Goal: Task Accomplishment & Management: Complete application form

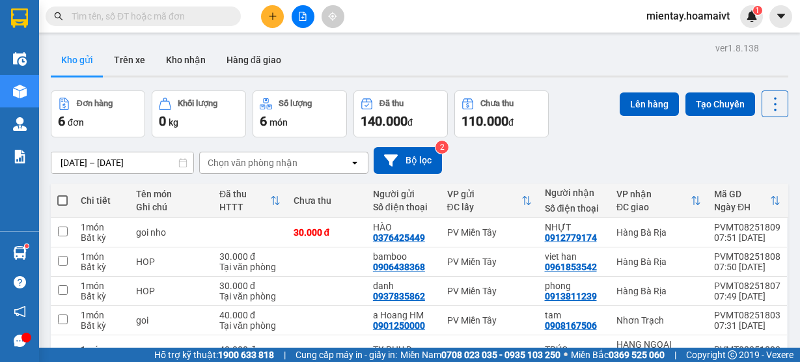
click at [268, 16] on icon "plus" at bounding box center [272, 16] width 9 height 9
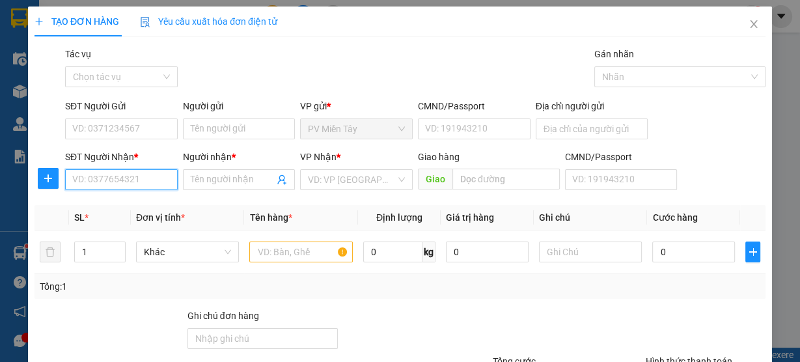
click at [115, 183] on input "SĐT Người Nhận *" at bounding box center [121, 179] width 113 height 21
type input "0972611333"
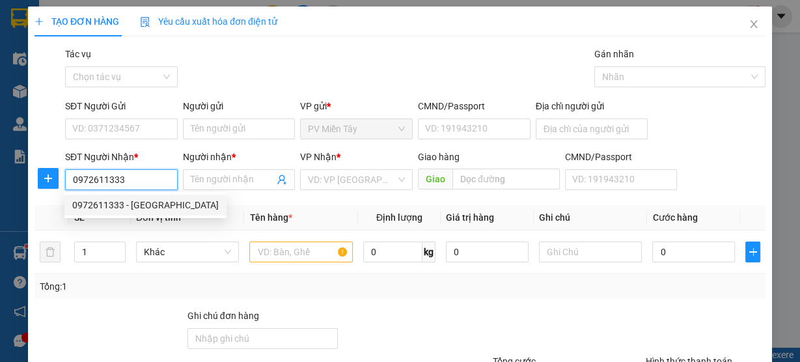
click at [110, 208] on div "0972611333 - [GEOGRAPHIC_DATA]" at bounding box center [145, 205] width 146 height 14
type input "BINH TAN"
type input "PHUONG"
type input "0972611333"
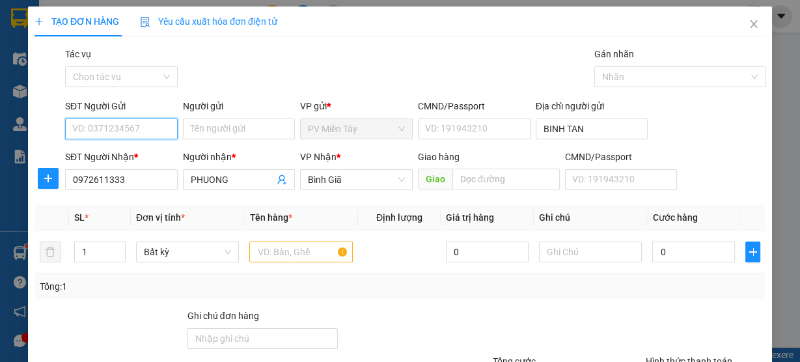
click at [102, 127] on input "SĐT Người Gửi" at bounding box center [121, 129] width 113 height 21
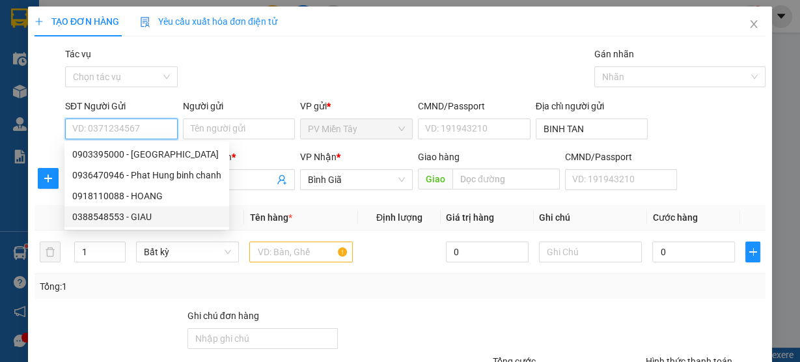
click at [121, 215] on div "0388548553 - GIAU" at bounding box center [146, 217] width 149 height 14
type input "0388548553"
type input "GIAU"
type input "079083006830"
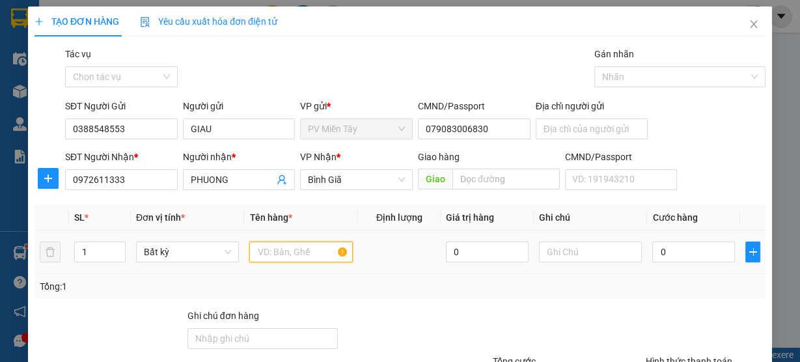
click at [294, 255] on input "text" at bounding box center [301, 252] width 104 height 21
type input "bao PT"
click at [693, 262] on div "0" at bounding box center [693, 252] width 83 height 26
click at [684, 241] on div "0" at bounding box center [693, 252] width 83 height 26
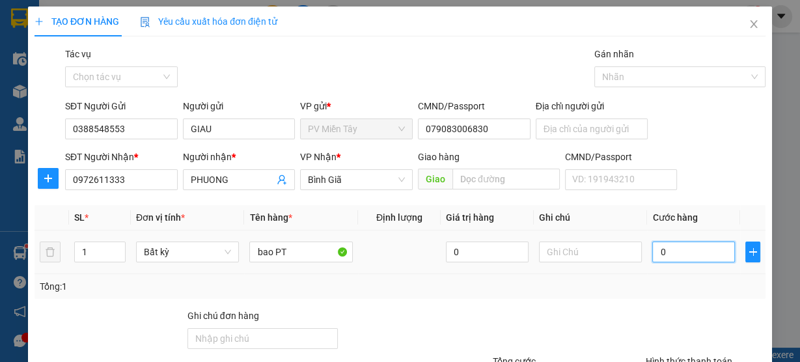
click at [689, 250] on input "0" at bounding box center [693, 252] width 83 height 21
type input "5"
type input "50"
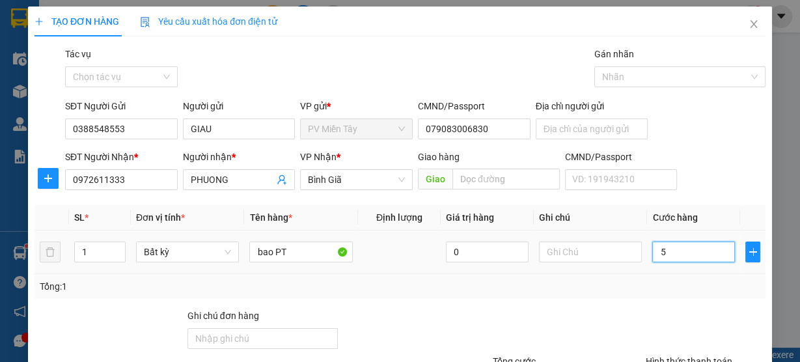
type input "50"
type input "50.000"
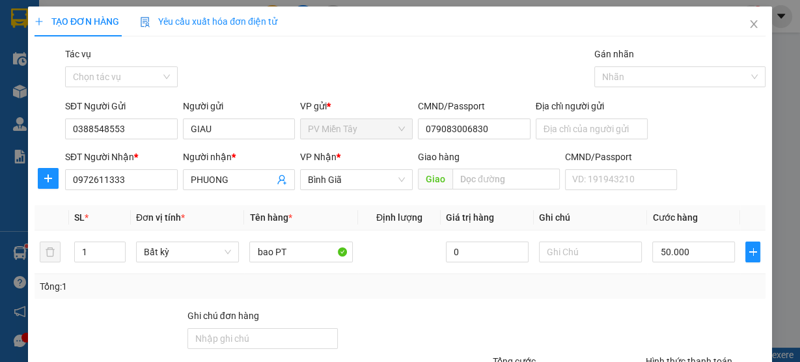
click at [676, 290] on div "Tổng: 1" at bounding box center [400, 286] width 721 height 14
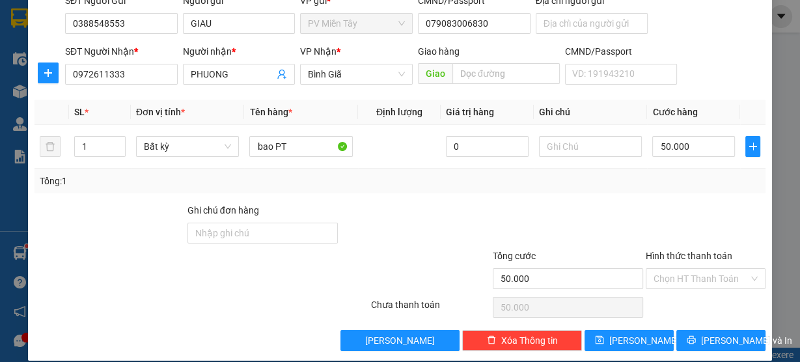
scroll to position [118, 0]
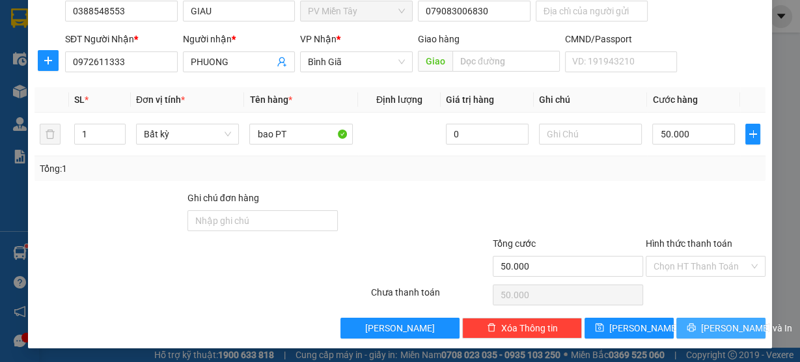
click at [735, 328] on span "[PERSON_NAME] và In" at bounding box center [746, 328] width 91 height 14
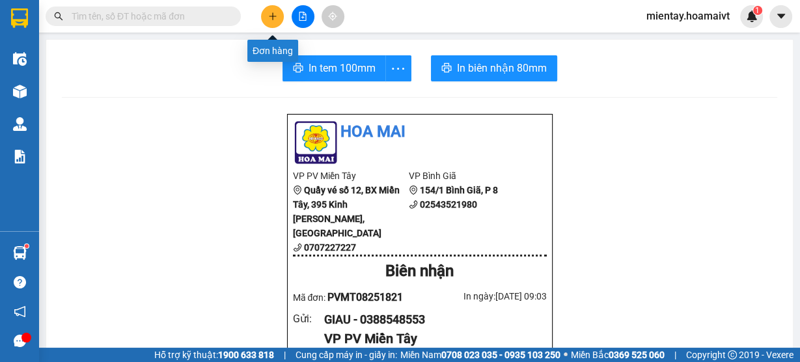
click at [266, 20] on button at bounding box center [272, 16] width 23 height 23
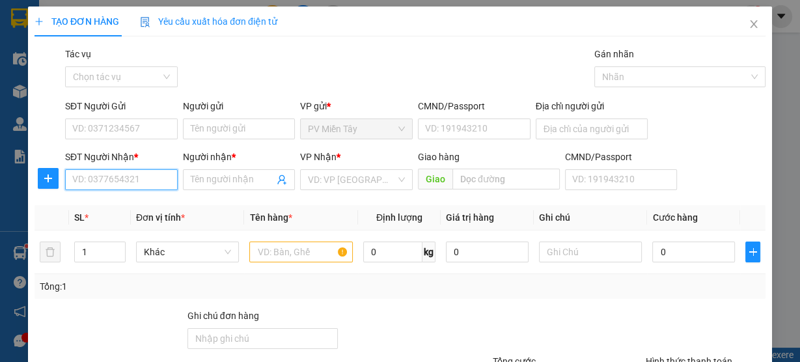
click at [103, 179] on input "SĐT Người Nhận *" at bounding box center [121, 179] width 113 height 21
type input "0903361717"
click at [119, 203] on div "0903361717 - NHỰT" at bounding box center [120, 205] width 96 height 14
type input "NHỰT"
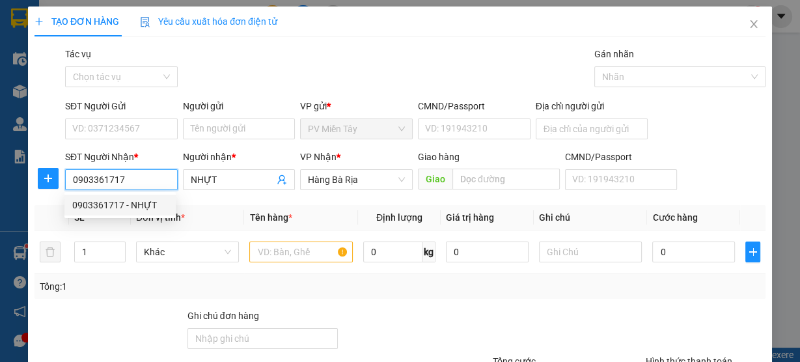
type input "0903361717"
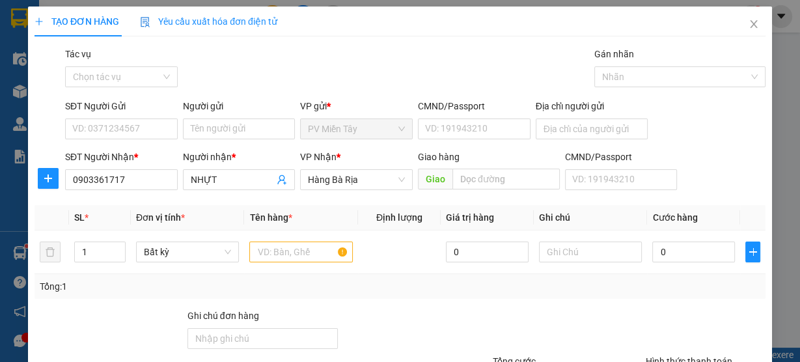
click at [117, 154] on div "SĐT Người Nhận *" at bounding box center [121, 157] width 113 height 14
click at [117, 169] on input "0903361717" at bounding box center [121, 179] width 113 height 21
click at [107, 144] on div "SĐT Người Gửi VD: 0371234567" at bounding box center [122, 122] width 118 height 46
click at [115, 124] on input "SĐT Người Gửi" at bounding box center [121, 129] width 113 height 21
type input "0975131446"
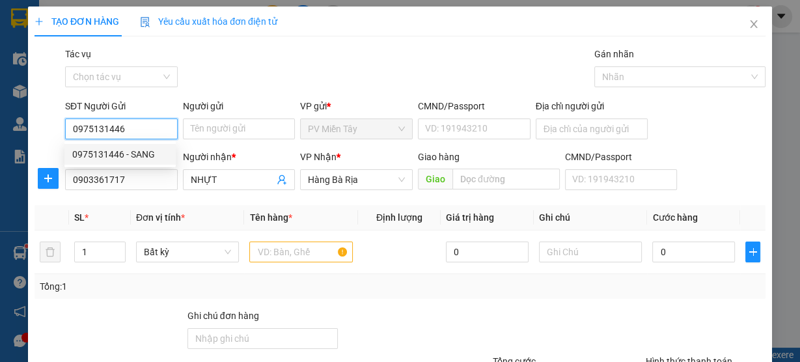
click at [117, 152] on div "0975131446 - SANG" at bounding box center [120, 154] width 96 height 14
type input "SANG"
type input "0975131446"
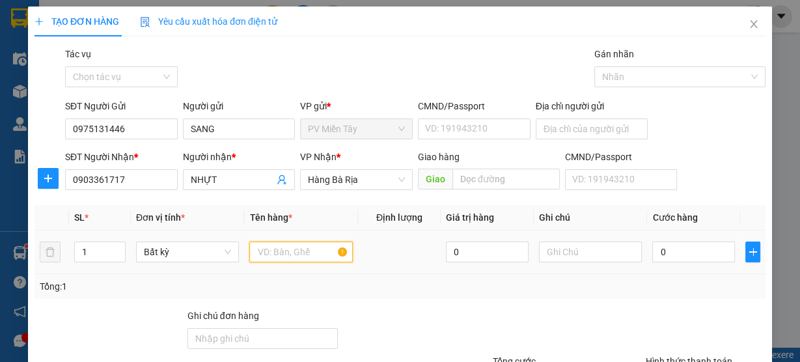
click at [295, 242] on input "text" at bounding box center [301, 252] width 104 height 21
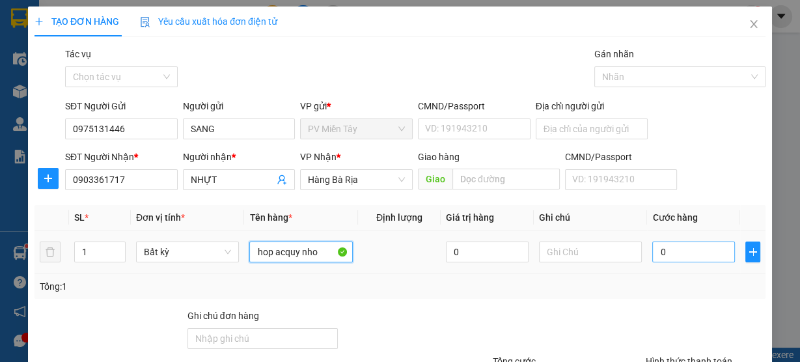
type input "hop acquy nho"
click at [684, 249] on input "0" at bounding box center [693, 252] width 83 height 21
type input "3"
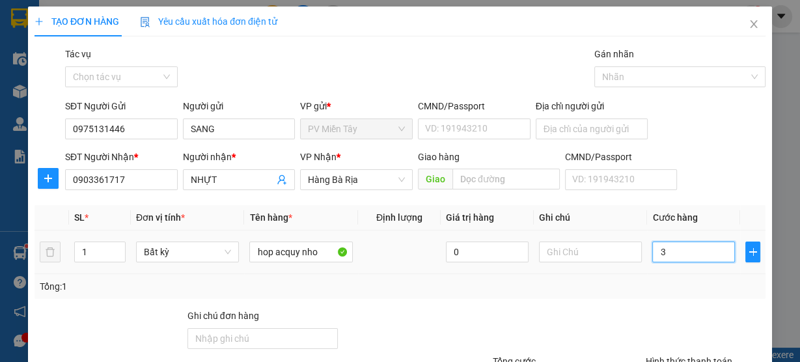
type input "30"
click at [661, 288] on div "Tổng: 1" at bounding box center [400, 286] width 721 height 14
type input "30.000"
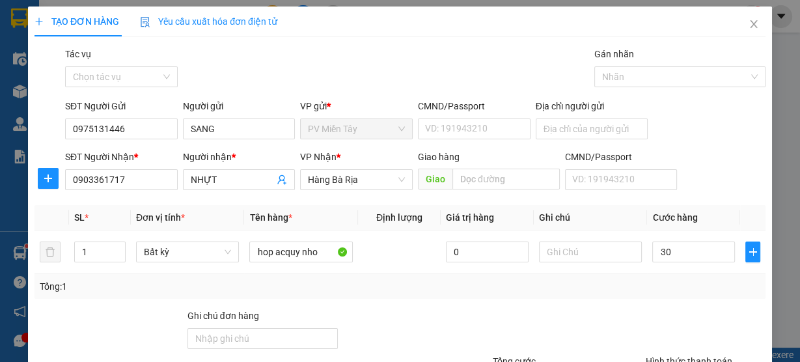
type input "30.000"
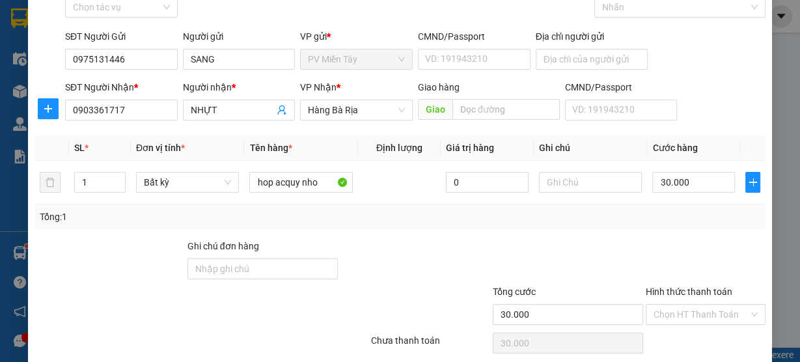
scroll to position [118, 0]
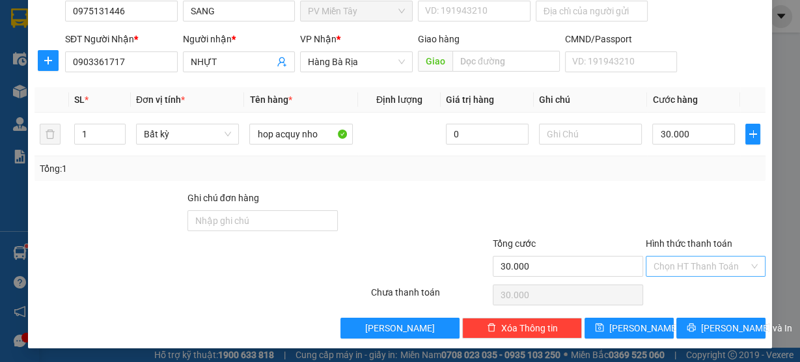
click at [695, 261] on input "Hình thức thanh toán" at bounding box center [701, 267] width 95 height 20
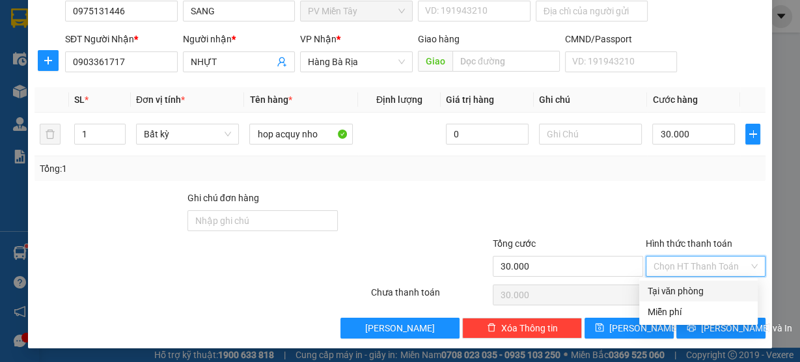
click at [684, 294] on div "Tại văn phòng" at bounding box center [698, 291] width 103 height 14
type input "0"
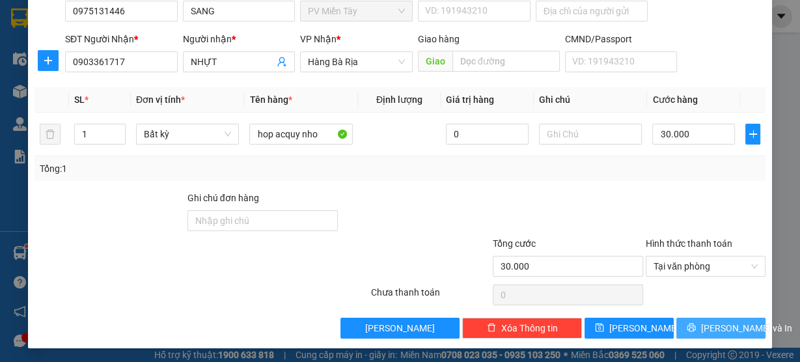
click at [713, 328] on span "[PERSON_NAME] và In" at bounding box center [746, 328] width 91 height 14
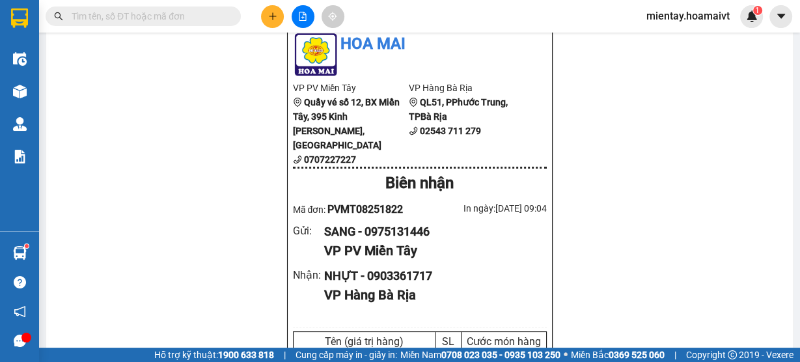
scroll to position [104, 0]
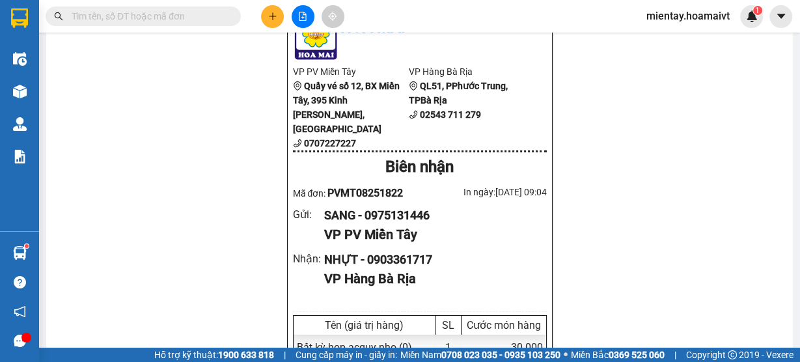
drag, startPoint x: 685, startPoint y: 292, endPoint x: 141, endPoint y: 128, distance: 568.7
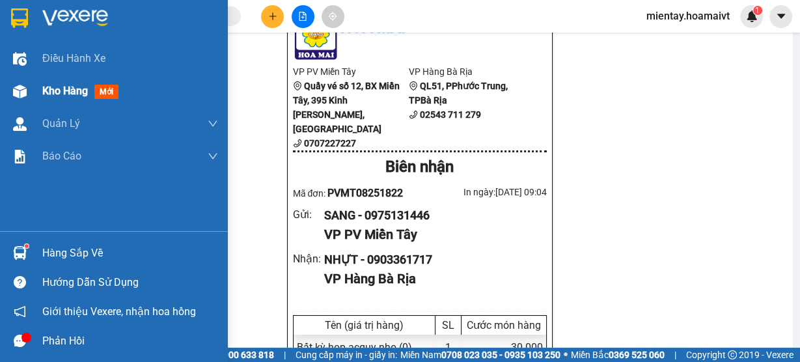
click at [56, 89] on span "Kho hàng" at bounding box center [65, 91] width 46 height 12
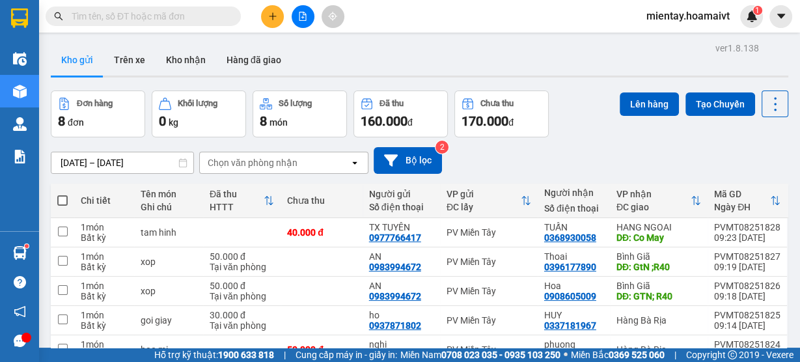
click at [303, 13] on icon "file-add" at bounding box center [302, 16] width 9 height 9
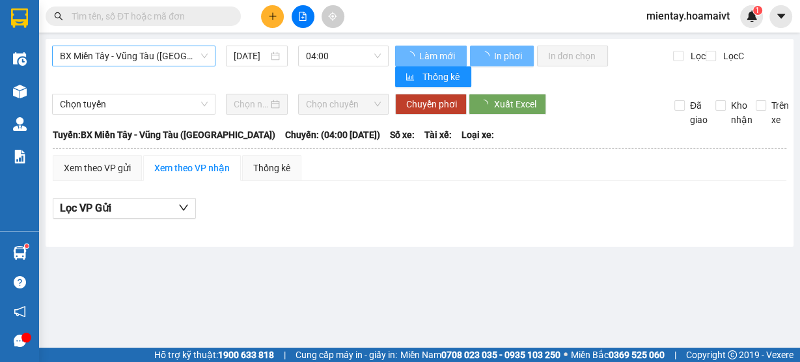
click at [97, 56] on span "BX Miền Tây - Vũng Tàu ([GEOGRAPHIC_DATA])" at bounding box center [134, 56] width 148 height 20
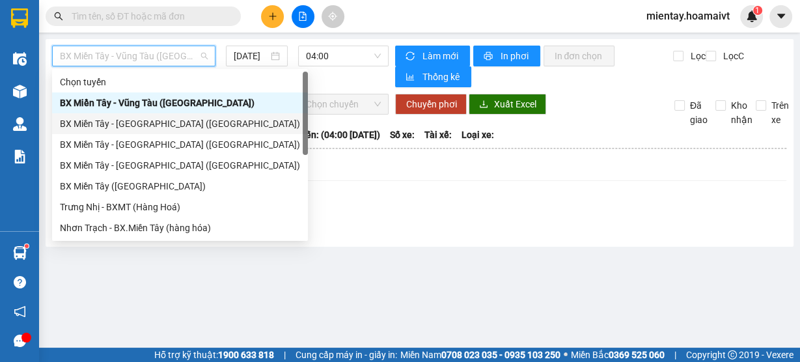
click at [104, 119] on div "BX Miền Tây - [GEOGRAPHIC_DATA] ([GEOGRAPHIC_DATA])" at bounding box center [180, 124] width 240 height 14
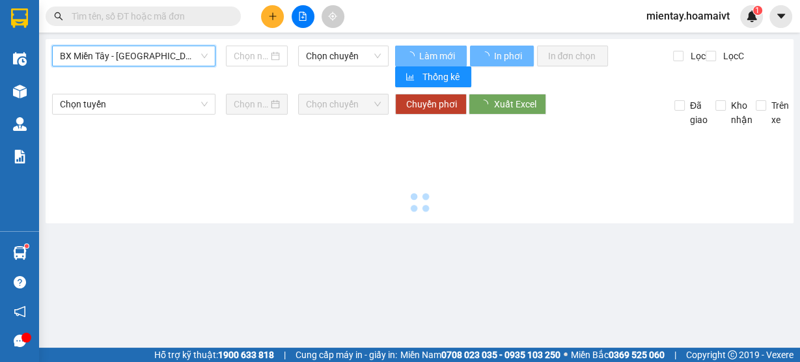
type input "[DATE]"
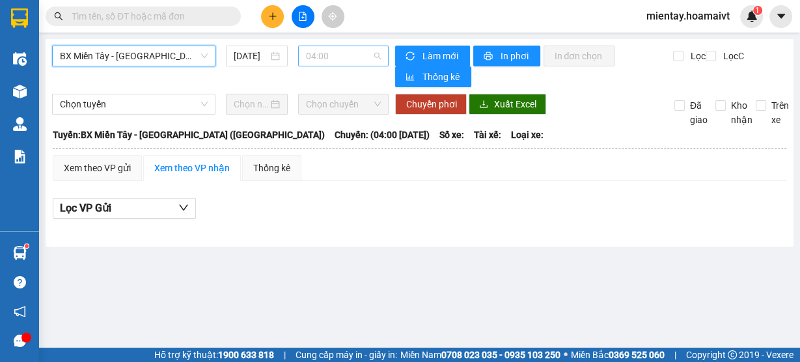
click at [348, 49] on span "04:00" at bounding box center [344, 56] width 76 height 20
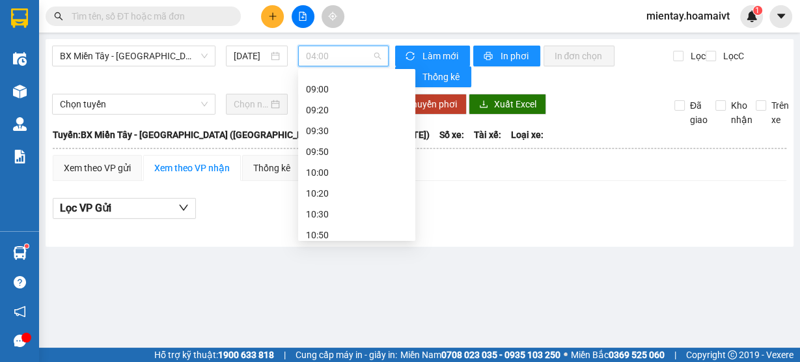
scroll to position [313, 0]
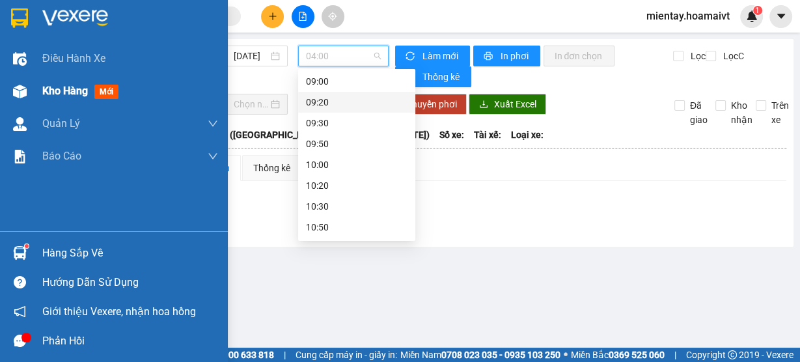
click at [70, 85] on span "Kho hàng" at bounding box center [65, 91] width 46 height 12
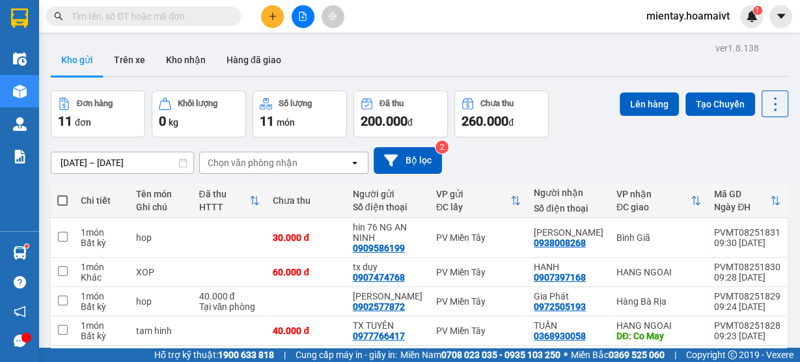
click at [253, 167] on div "Chọn văn phòng nhận" at bounding box center [253, 162] width 90 height 13
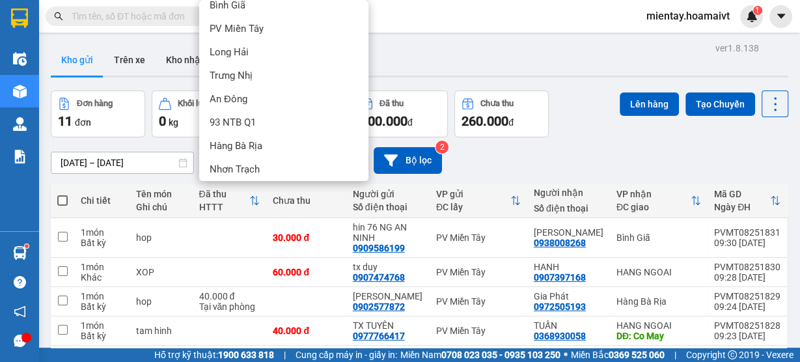
scroll to position [134, 0]
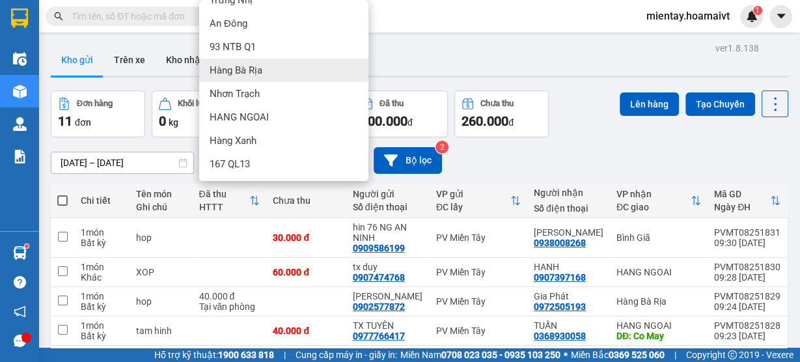
click at [303, 66] on div "Hàng Bà Rịa" at bounding box center [283, 70] width 169 height 23
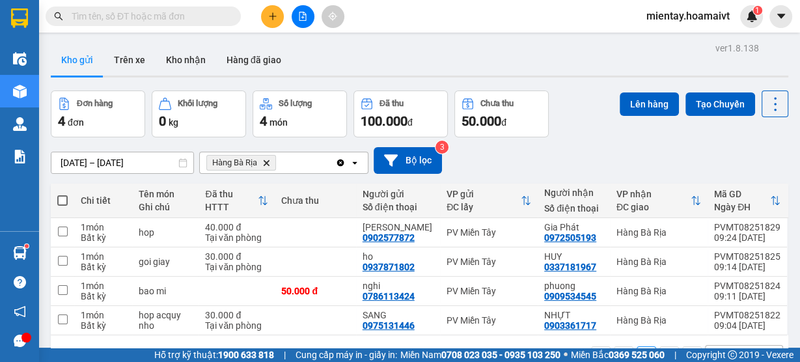
scroll to position [59, 0]
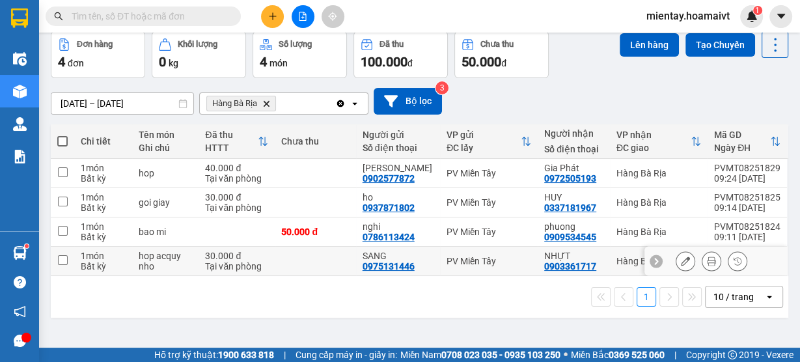
click at [301, 262] on td at bounding box center [315, 261] width 81 height 29
checkbox input "true"
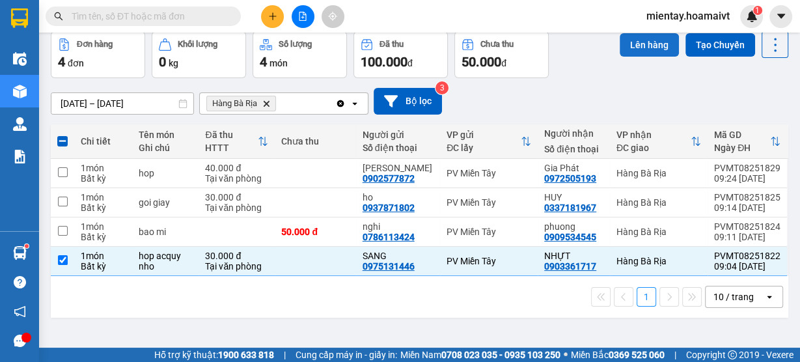
click at [646, 51] on button "Lên hàng" at bounding box center [649, 44] width 59 height 23
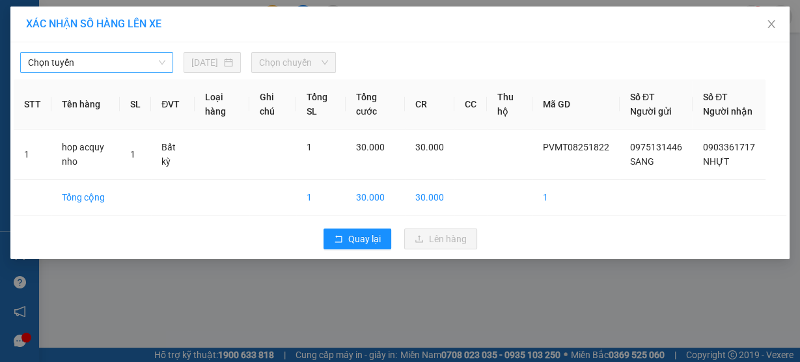
click at [104, 60] on span "Chọn tuyến" at bounding box center [96, 63] width 137 height 20
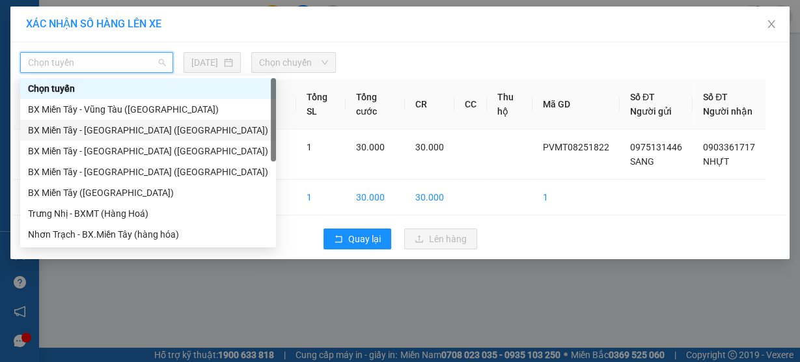
click at [108, 125] on div "BX Miền Tây - [GEOGRAPHIC_DATA] ([GEOGRAPHIC_DATA])" at bounding box center [148, 130] width 240 height 14
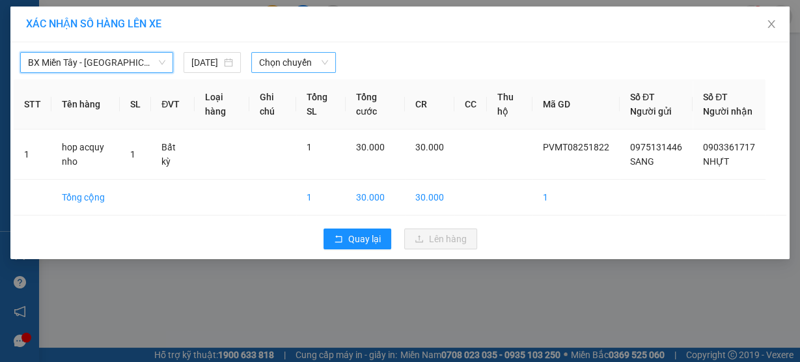
click at [298, 60] on span "Chọn chuyến" at bounding box center [293, 63] width 69 height 20
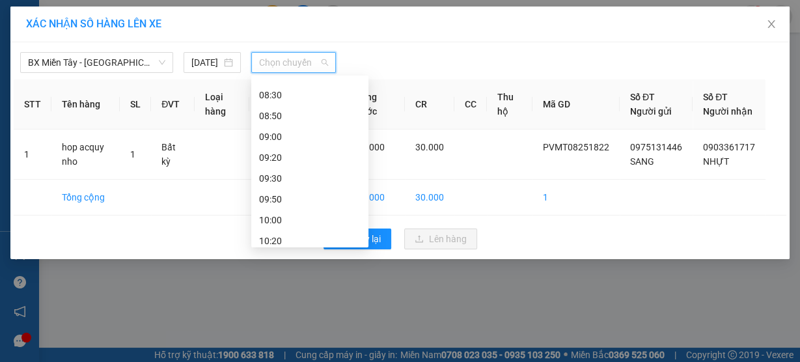
scroll to position [285, 0]
click at [329, 155] on div "09:30" at bounding box center [310, 158] width 102 height 14
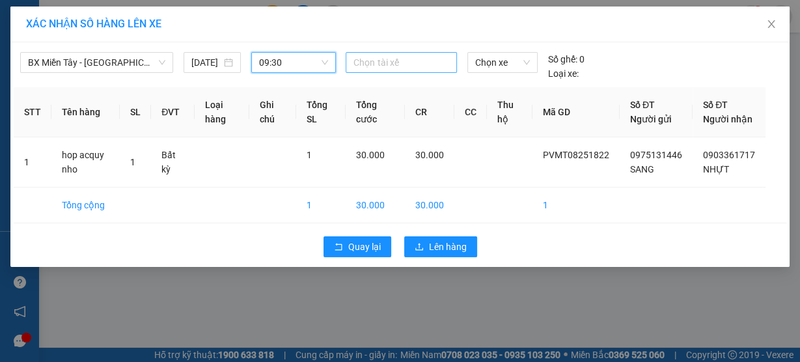
click at [415, 68] on div at bounding box center [401, 63] width 104 height 16
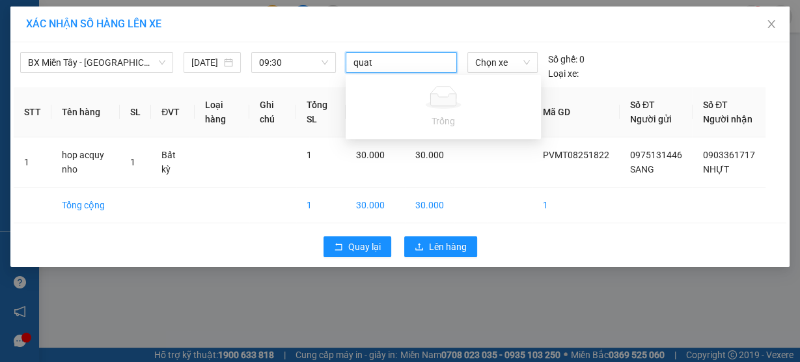
type input "qua"
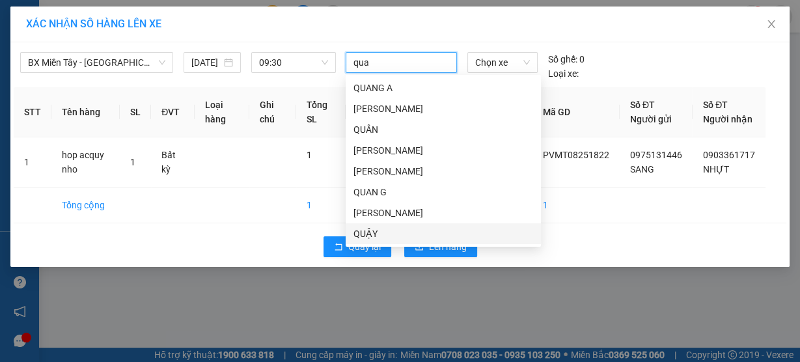
click at [368, 229] on div "QUẬY" at bounding box center [444, 234] width 180 height 14
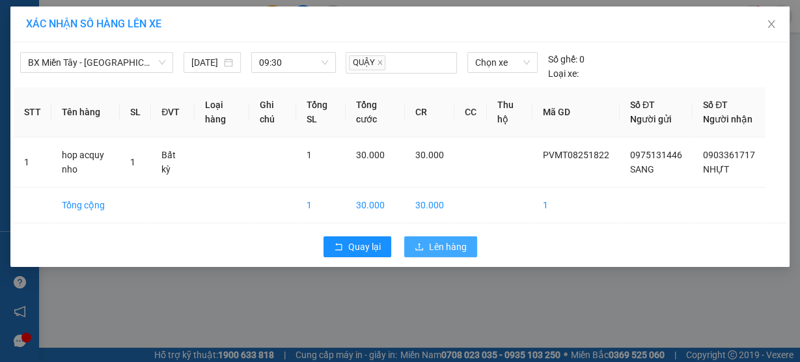
click at [436, 254] on span "Lên hàng" at bounding box center [448, 247] width 38 height 14
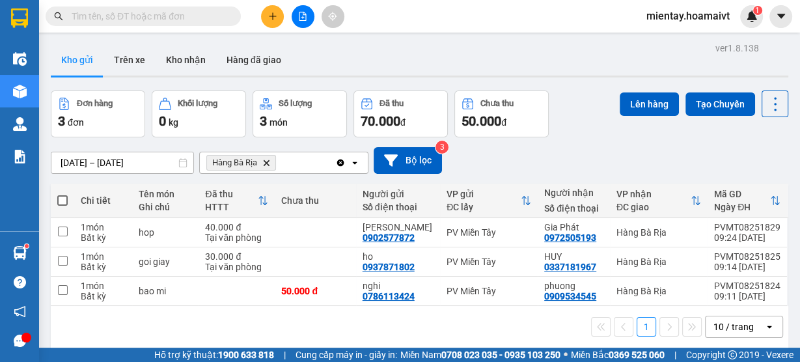
click at [264, 161] on icon "Delete" at bounding box center [266, 163] width 8 height 8
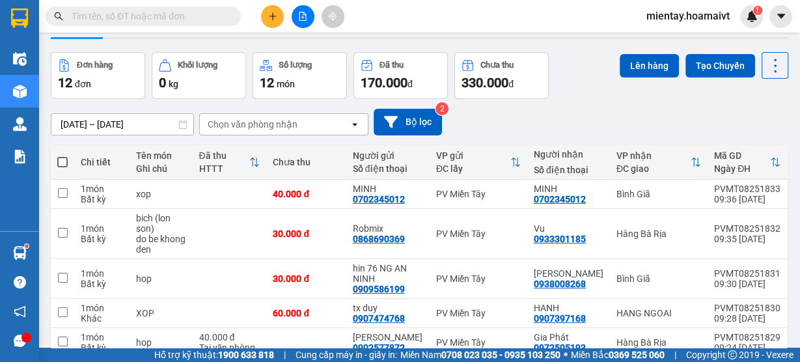
scroll to position [7, 0]
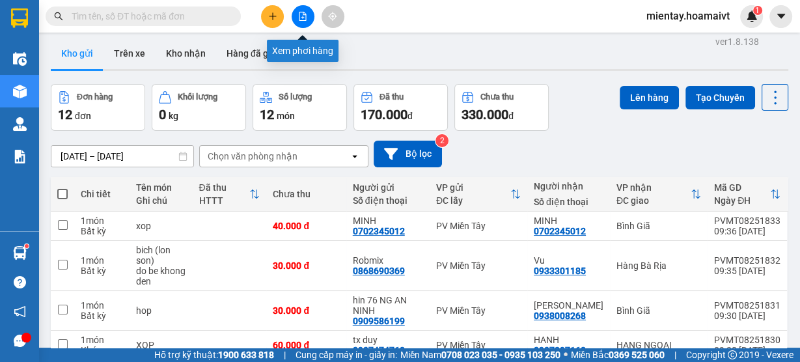
click at [310, 10] on button at bounding box center [303, 16] width 23 height 23
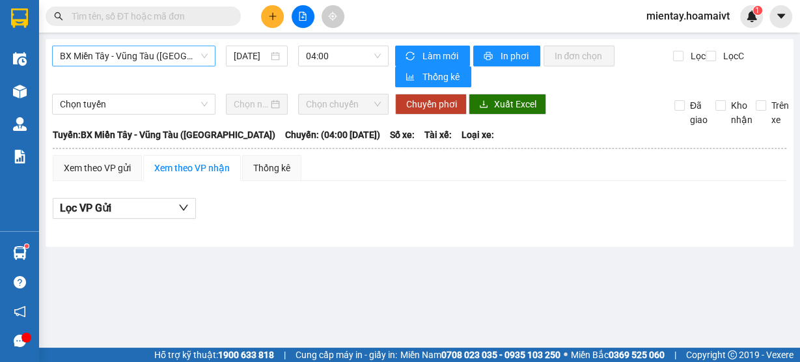
click at [130, 55] on span "BX Miền Tây - Vũng Tàu ([GEOGRAPHIC_DATA])" at bounding box center [134, 56] width 148 height 20
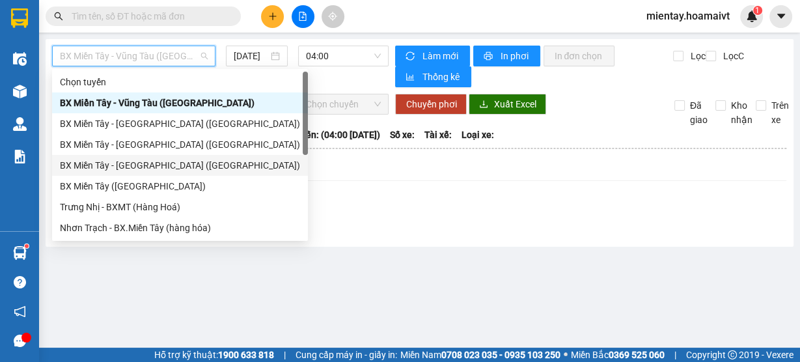
click at [132, 161] on div "BX Miền Tây - [GEOGRAPHIC_DATA] ([GEOGRAPHIC_DATA])" at bounding box center [180, 165] width 240 height 14
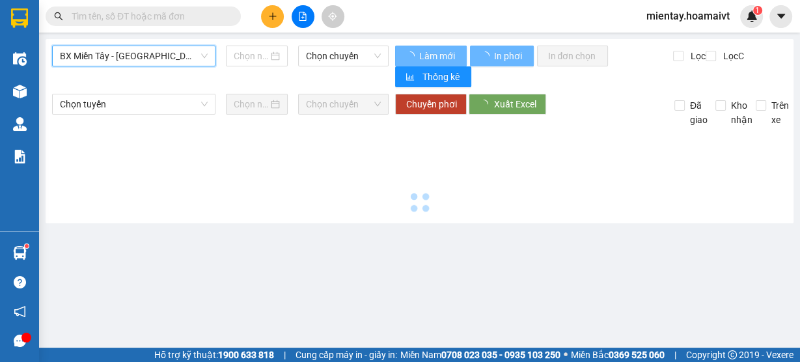
type input "[DATE]"
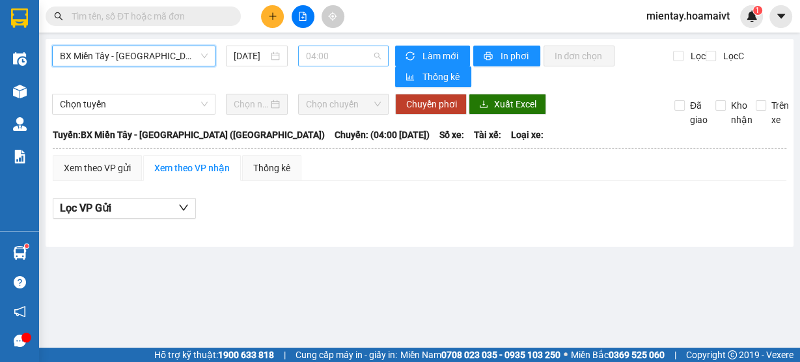
click at [359, 51] on span "04:00" at bounding box center [344, 56] width 76 height 20
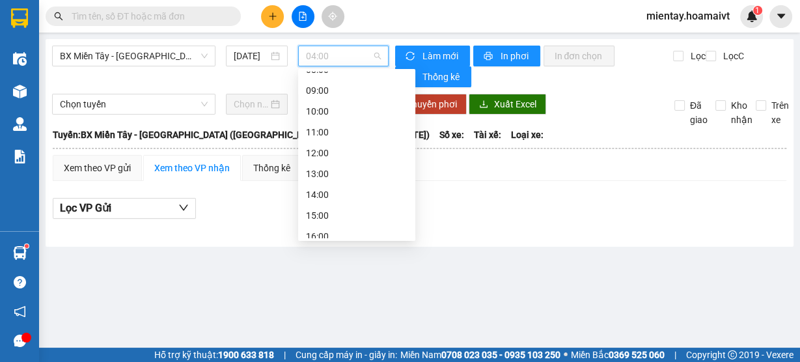
scroll to position [103, 0]
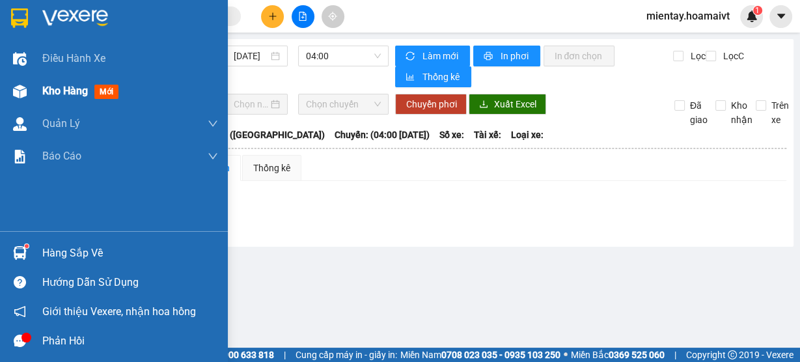
click at [51, 87] on span "Kho hàng" at bounding box center [65, 91] width 46 height 12
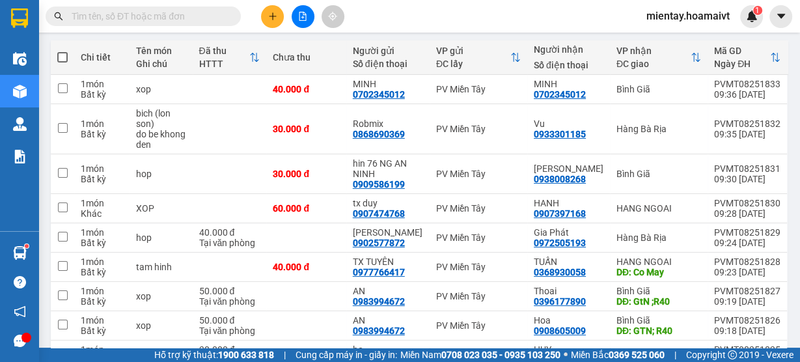
scroll to position [238, 0]
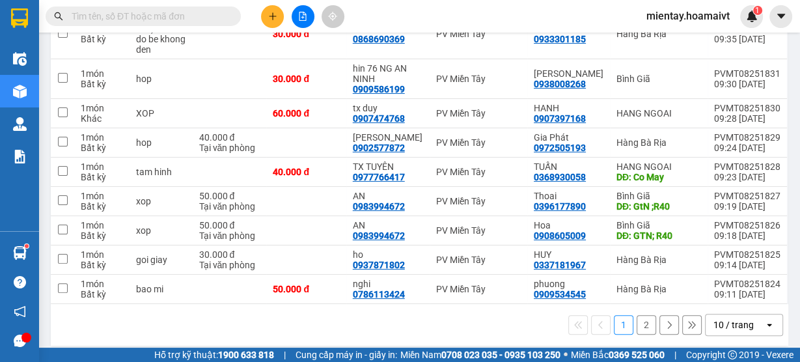
click at [734, 318] on div "10 / trang" at bounding box center [734, 324] width 40 height 13
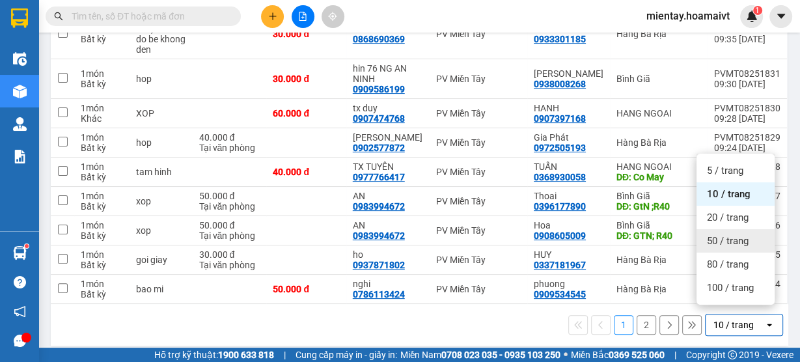
click at [736, 239] on span "50 / trang" at bounding box center [728, 240] width 42 height 13
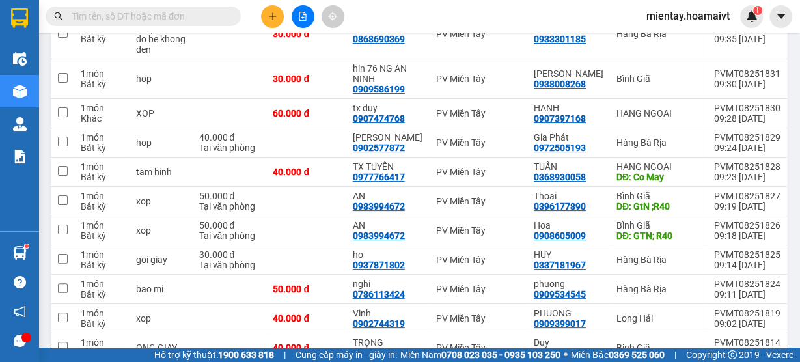
scroll to position [297, 0]
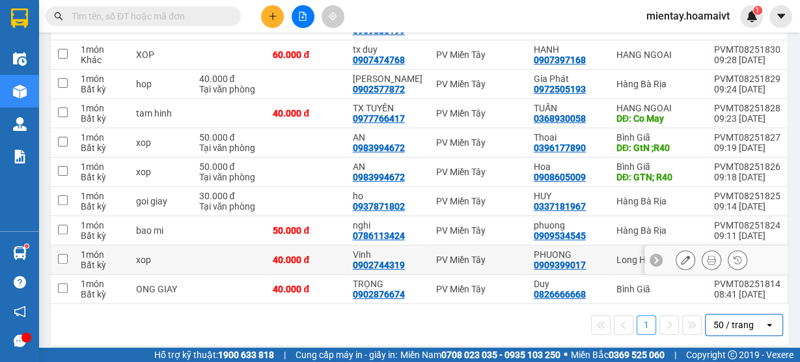
click at [267, 255] on td at bounding box center [230, 259] width 74 height 29
checkbox input "true"
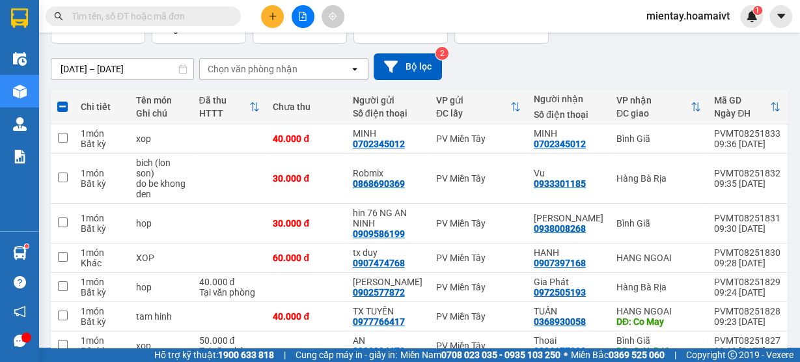
scroll to position [46, 0]
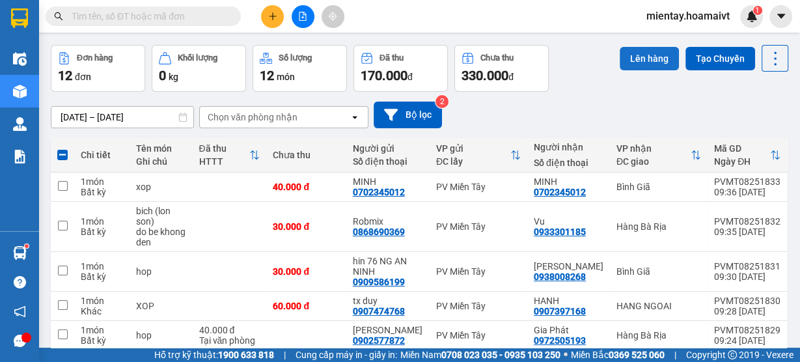
click at [635, 65] on button "Lên hàng" at bounding box center [649, 58] width 59 height 23
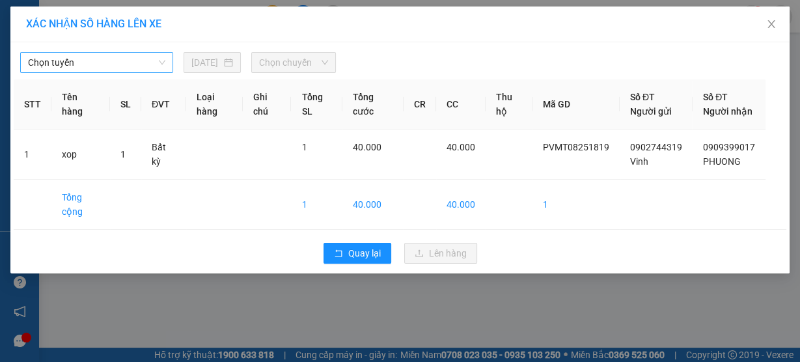
click at [117, 64] on span "Chọn tuyến" at bounding box center [96, 63] width 137 height 20
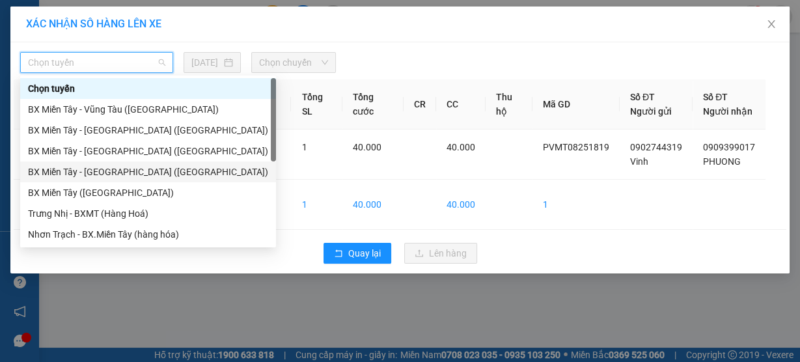
click at [115, 169] on div "BX Miền Tây - [GEOGRAPHIC_DATA] ([GEOGRAPHIC_DATA])" at bounding box center [148, 172] width 240 height 14
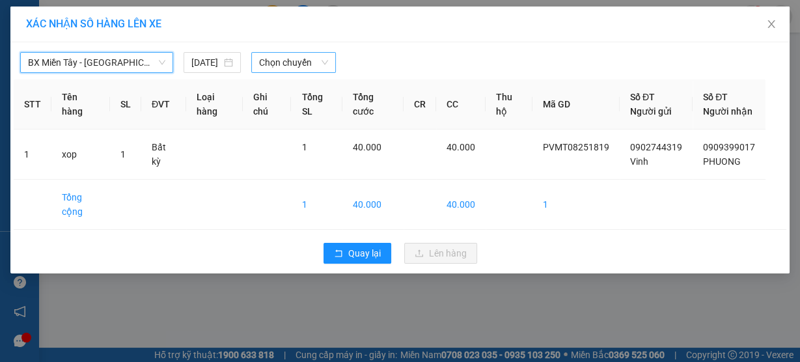
click at [304, 61] on span "Chọn chuyến" at bounding box center [293, 63] width 69 height 20
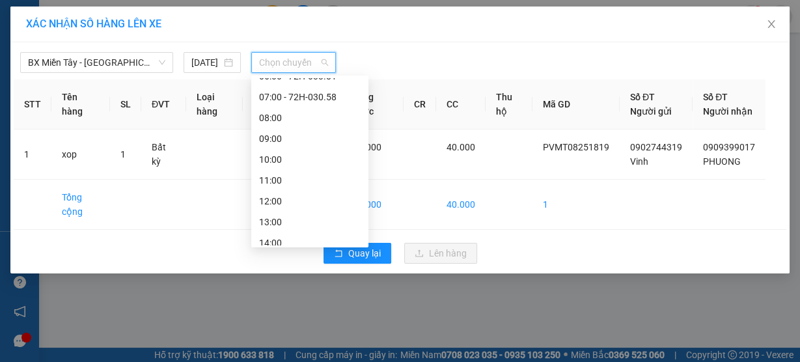
scroll to position [76, 0]
click at [277, 156] on div "10:00" at bounding box center [310, 158] width 102 height 14
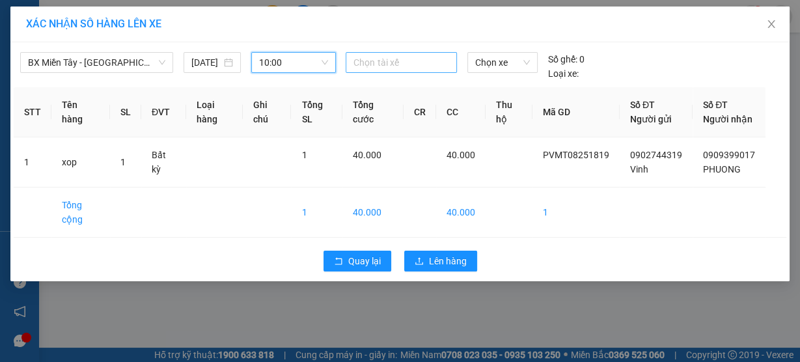
click at [410, 53] on div "Chọn tài xế" at bounding box center [401, 62] width 111 height 21
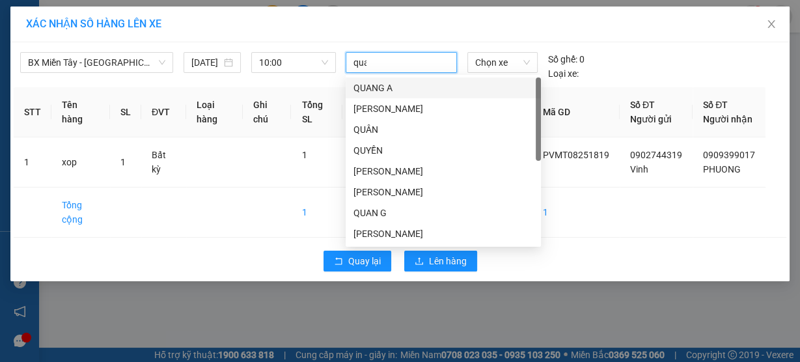
type input "quay"
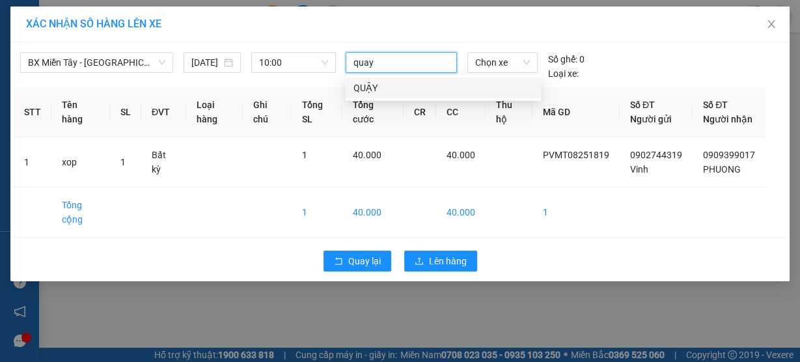
click at [400, 85] on div "QUẬY" at bounding box center [444, 88] width 180 height 14
click at [479, 62] on span "Chọn xe" at bounding box center [502, 63] width 55 height 20
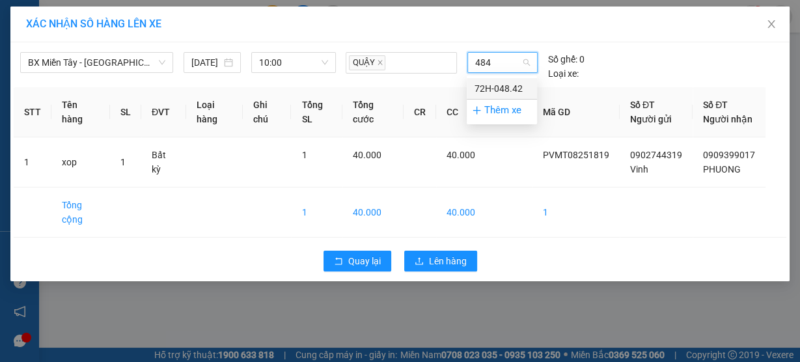
type input "4842"
click at [490, 90] on div "72H-048.42" at bounding box center [502, 88] width 55 height 14
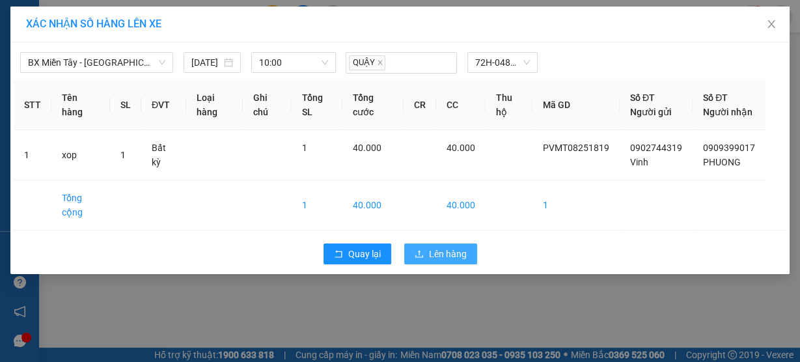
click at [453, 261] on span "Lên hàng" at bounding box center [448, 254] width 38 height 14
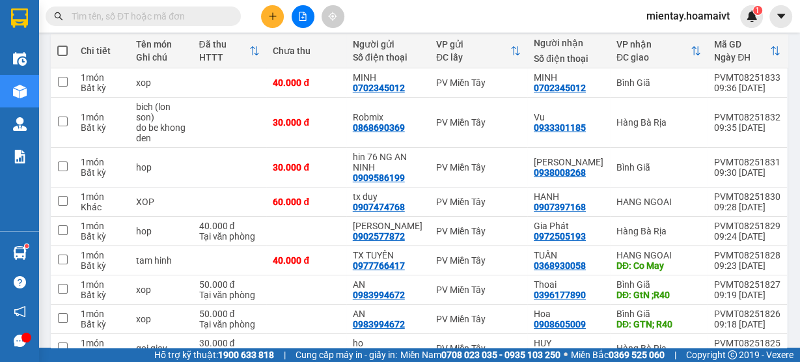
scroll to position [78, 0]
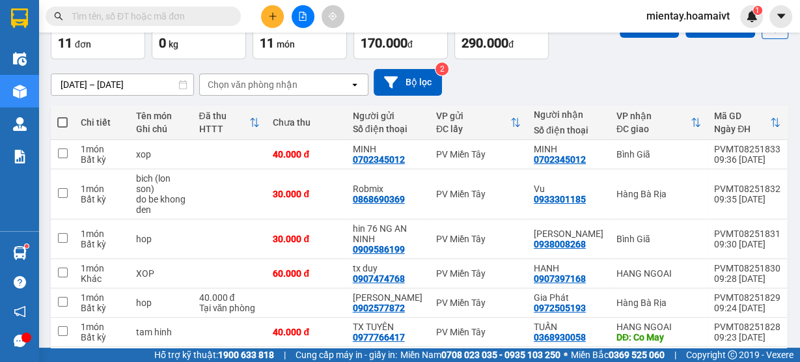
click at [260, 84] on div "Chọn văn phòng nhận" at bounding box center [253, 84] width 90 height 13
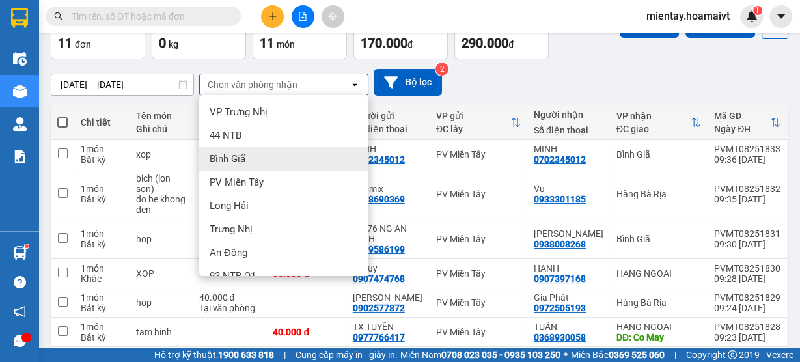
click at [248, 154] on div "Bình Giã" at bounding box center [283, 158] width 169 height 23
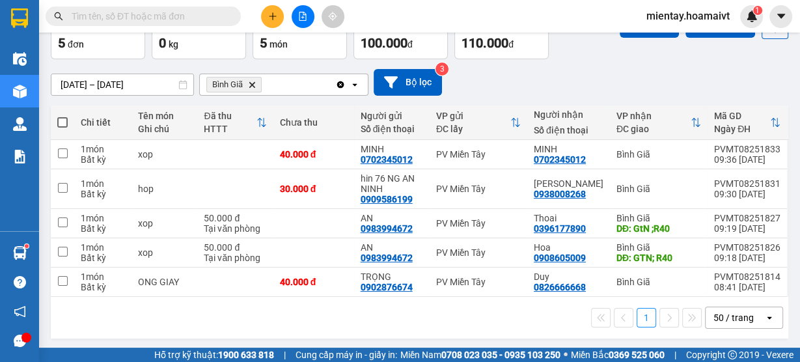
click at [251, 85] on icon "Bình Giã, close by backspace" at bounding box center [252, 84] width 6 height 6
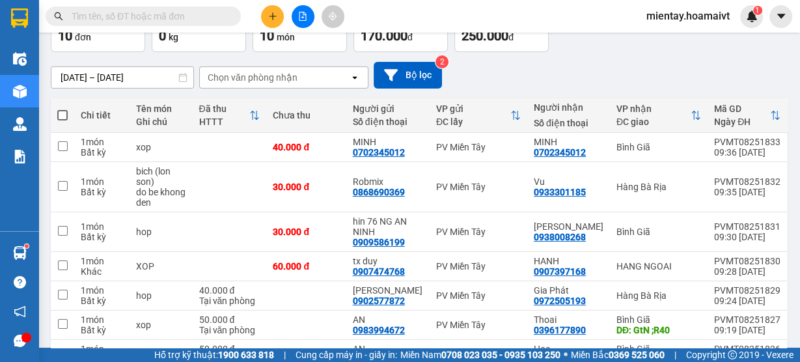
scroll to position [25, 0]
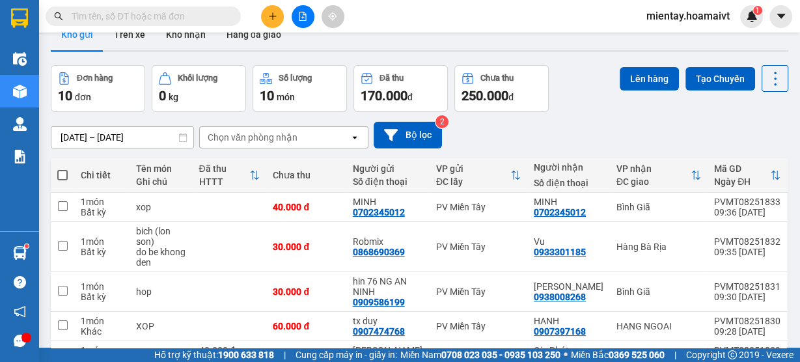
drag, startPoint x: 341, startPoint y: 150, endPoint x: 501, endPoint y: 5, distance: 215.7
click at [501, 5] on div "Kết quả tìm kiếm ( 0 ) Bộ lọc No Data mientay.hoamaivt 1" at bounding box center [400, 16] width 800 height 33
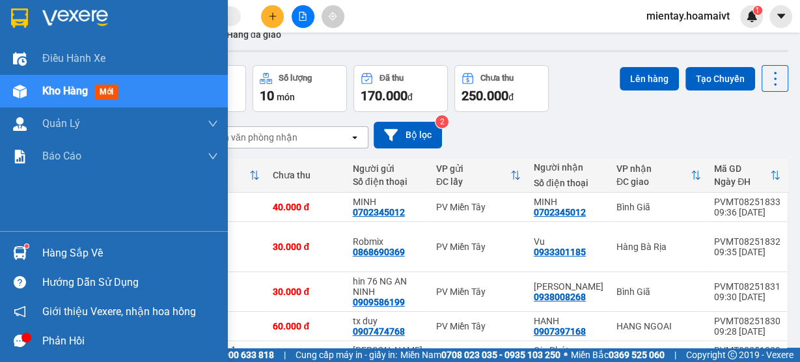
click at [86, 261] on div "Hàng sắp về" at bounding box center [130, 254] width 176 height 20
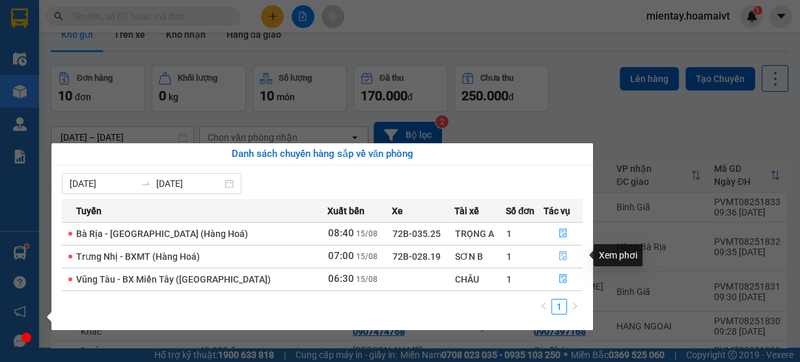
click at [561, 258] on icon "file-done" at bounding box center [563, 255] width 9 height 9
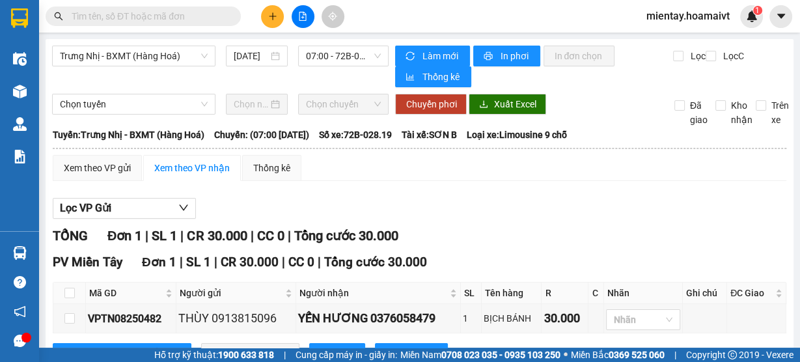
click at [62, 292] on th at bounding box center [69, 293] width 33 height 21
click at [68, 289] on input "checkbox" at bounding box center [69, 293] width 10 height 10
checkbox input "true"
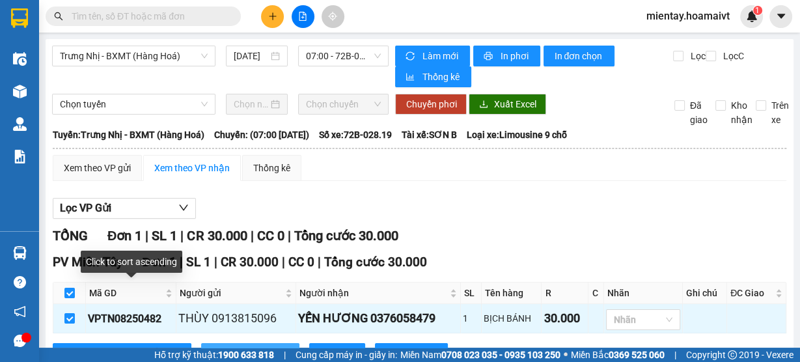
scroll to position [51, 0]
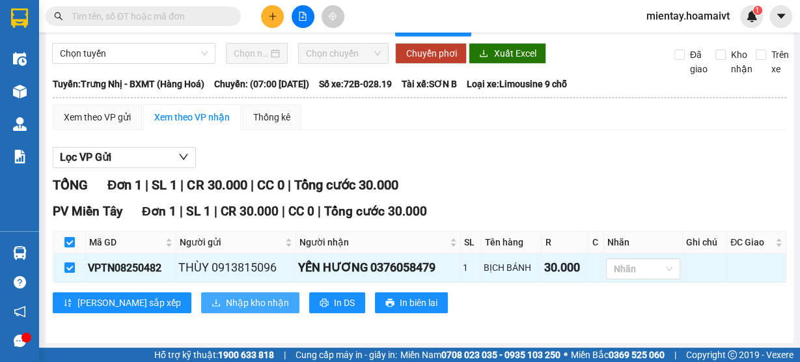
click at [226, 306] on span "Nhập kho nhận" at bounding box center [257, 303] width 63 height 14
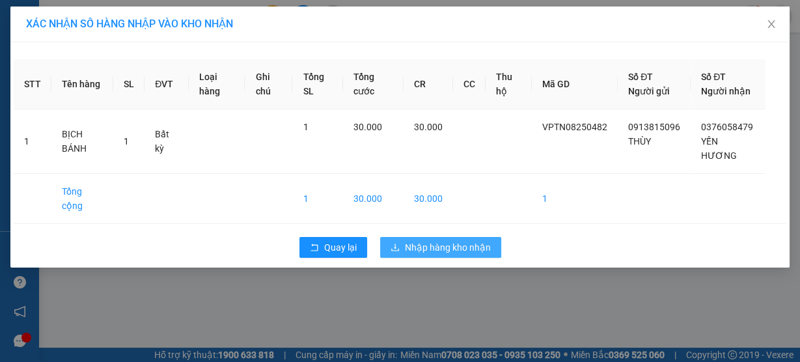
click at [436, 240] on span "Nhập hàng kho nhận" at bounding box center [448, 247] width 86 height 14
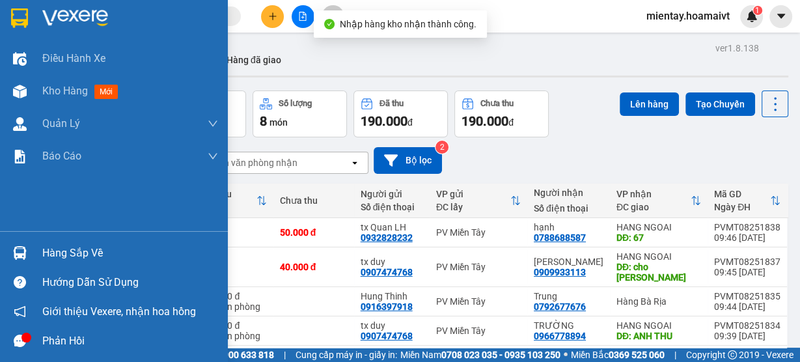
click at [64, 258] on div "Hàng sắp về" at bounding box center [130, 254] width 176 height 20
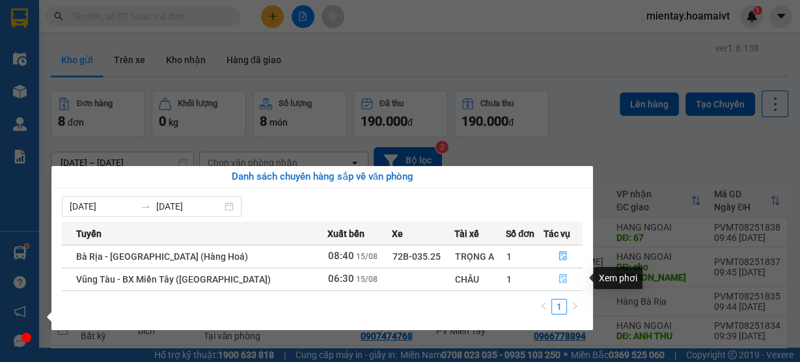
click at [560, 279] on icon "file-done" at bounding box center [563, 278] width 9 height 9
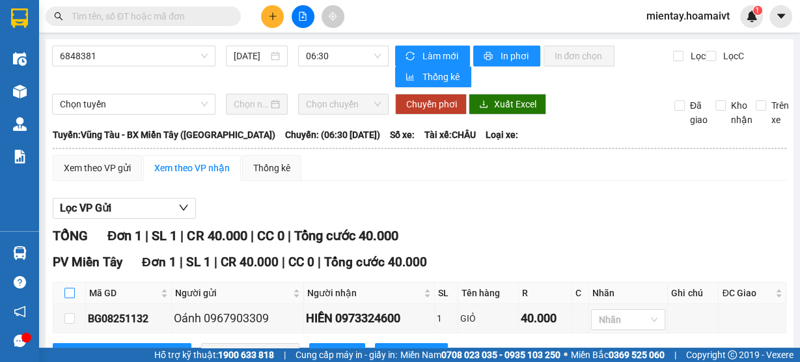
click at [70, 292] on input "checkbox" at bounding box center [69, 293] width 10 height 10
checkbox input "true"
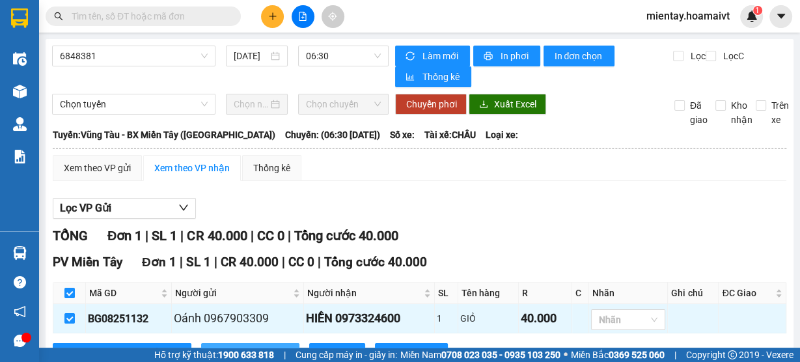
click at [217, 344] on button "Nhập kho nhận" at bounding box center [250, 353] width 98 height 21
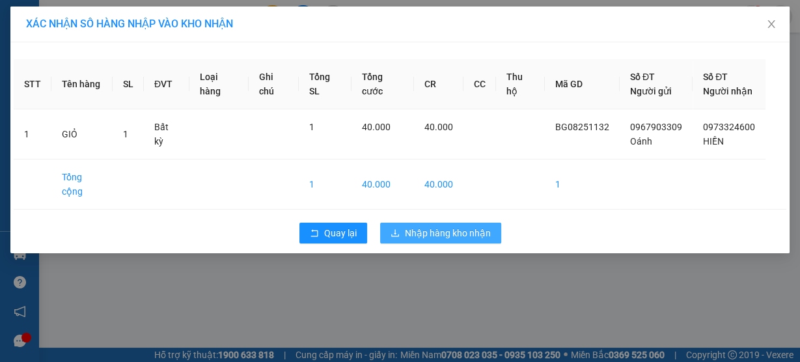
click at [456, 226] on span "Nhập hàng kho nhận" at bounding box center [448, 233] width 86 height 14
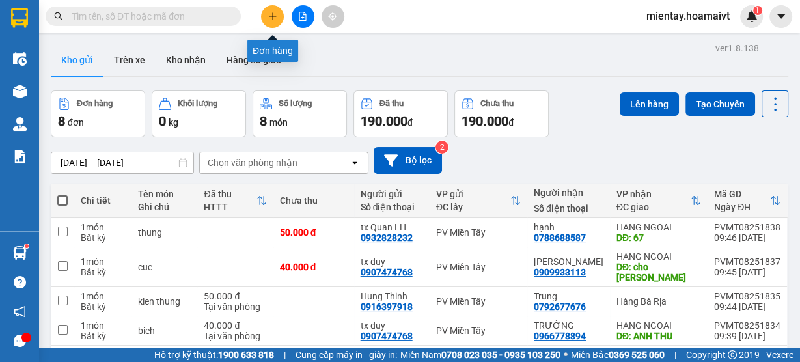
click at [271, 12] on icon "plus" at bounding box center [272, 16] width 9 height 9
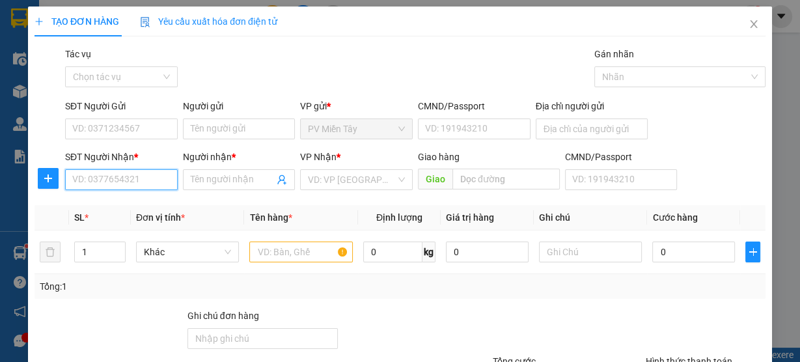
click at [126, 180] on input "SĐT Người Nhận *" at bounding box center [121, 179] width 113 height 21
type input "0962253550"
click at [130, 203] on div "0962253550 - Dương" at bounding box center [120, 205] width 96 height 14
type input "quan binh tan"
type input "Dương"
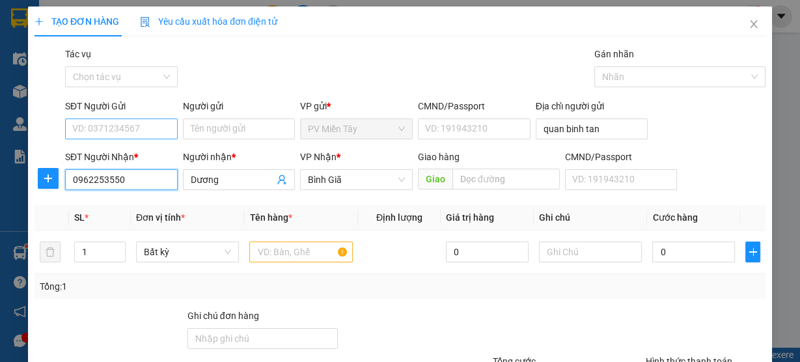
type input "0962253550"
click at [124, 133] on input "SĐT Người Gửi" at bounding box center [121, 129] width 113 height 21
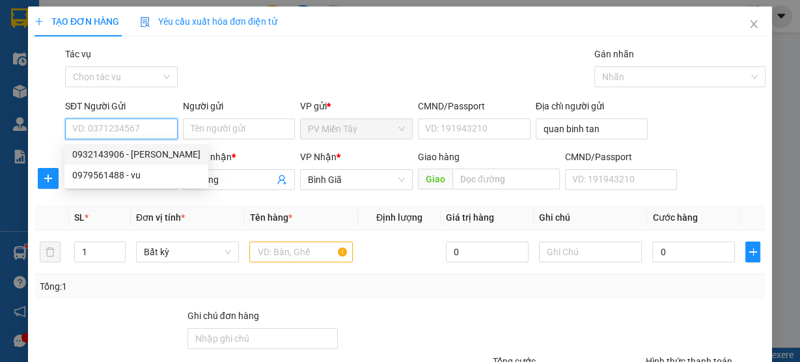
click at [126, 152] on div "0932143906 - [PERSON_NAME]" at bounding box center [136, 154] width 128 height 14
type input "0932143906"
type input "[PERSON_NAME]"
type input "079193008489"
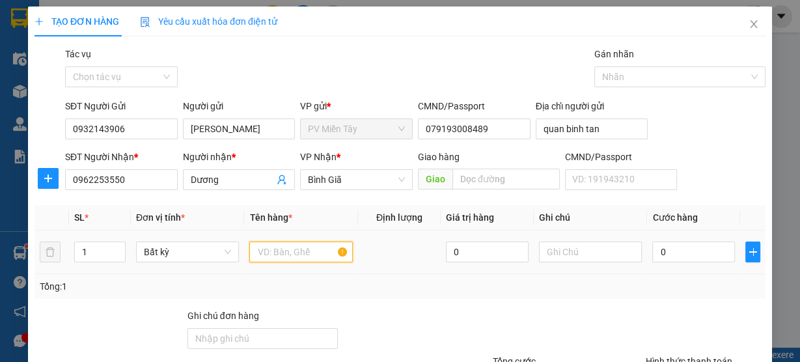
click at [289, 258] on input "text" at bounding box center [301, 252] width 104 height 21
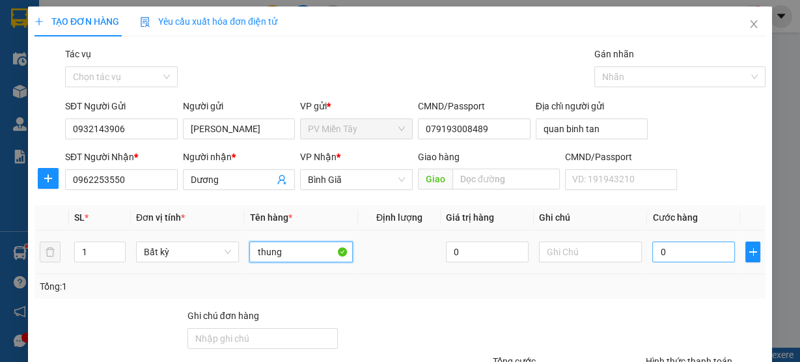
type input "thung"
click at [680, 247] on input "0" at bounding box center [693, 252] width 83 height 21
type input "4"
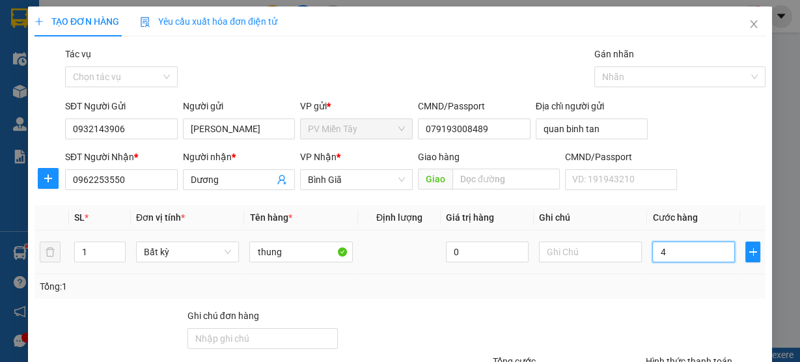
type input "40"
type input "40.000"
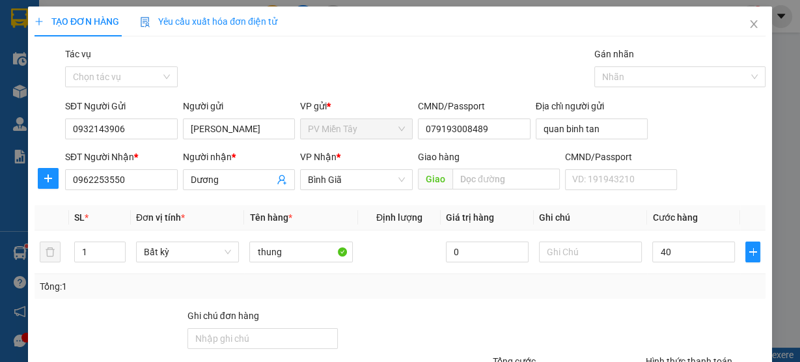
type input "40.000"
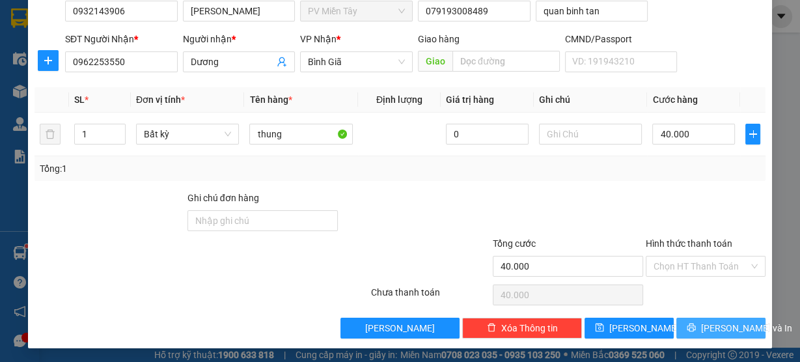
click at [707, 325] on span "[PERSON_NAME] và In" at bounding box center [746, 328] width 91 height 14
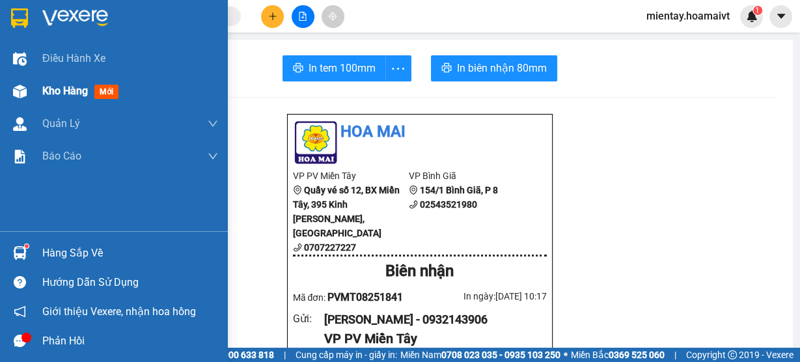
click at [53, 92] on span "Kho hàng" at bounding box center [65, 91] width 46 height 12
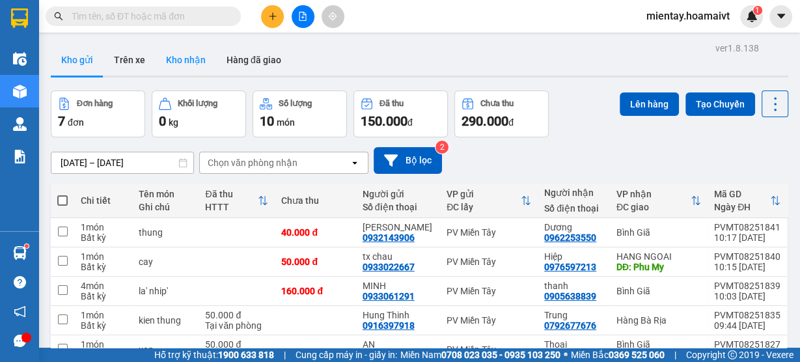
click at [192, 59] on button "Kho nhận" at bounding box center [186, 59] width 61 height 31
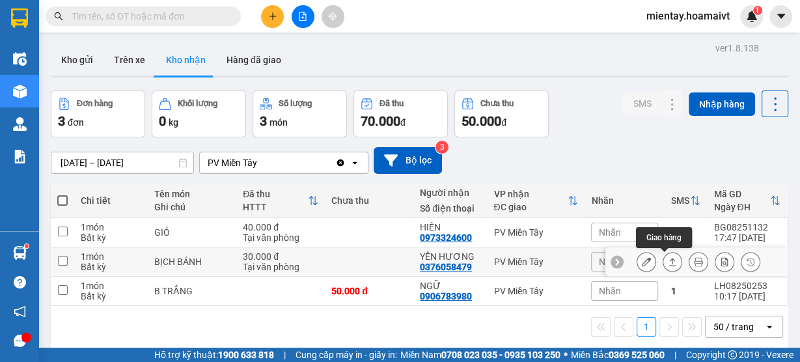
click at [668, 261] on icon at bounding box center [672, 261] width 9 height 9
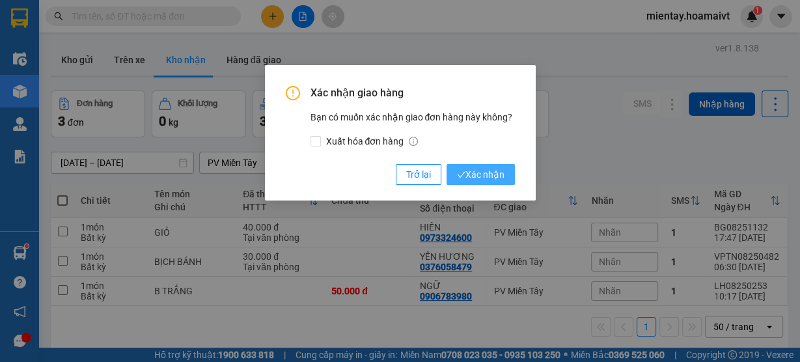
click at [476, 173] on span "Xác nhận" at bounding box center [481, 174] width 48 height 14
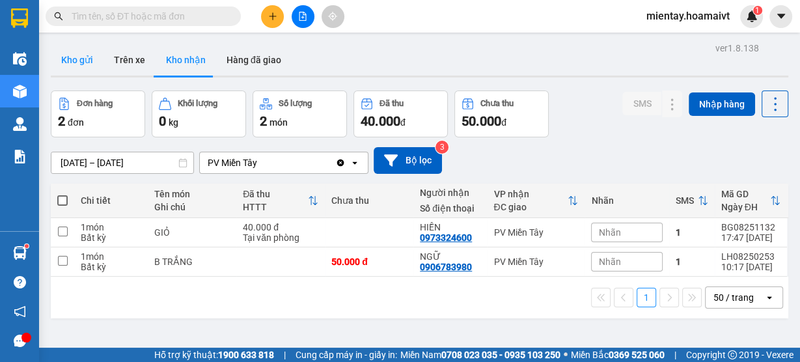
click at [68, 51] on button "Kho gửi" at bounding box center [77, 59] width 53 height 31
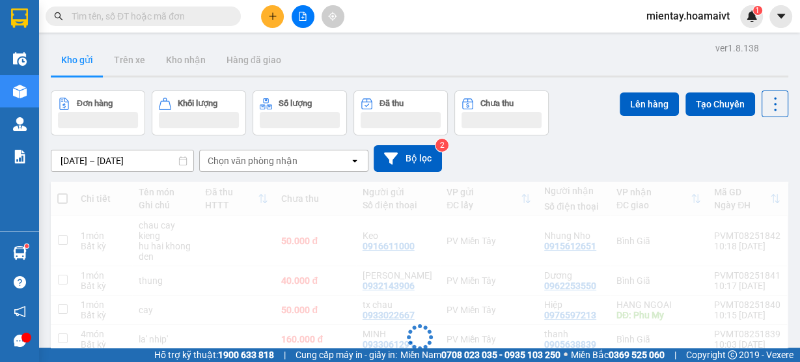
click at [281, 14] on button at bounding box center [272, 16] width 23 height 23
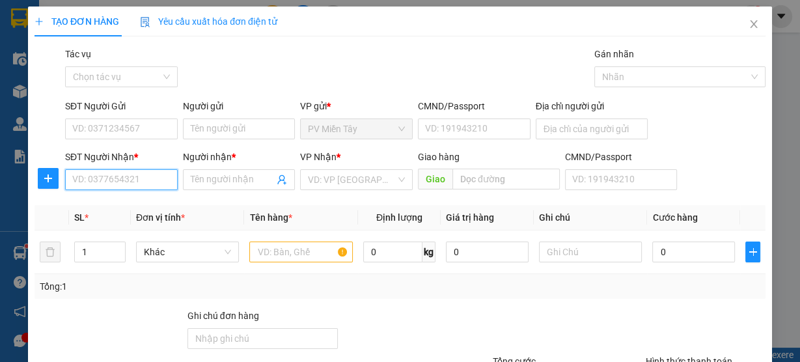
click at [135, 172] on input "SĐT Người Nhận *" at bounding box center [121, 179] width 113 height 21
click at [79, 176] on input "0.339844014" at bounding box center [121, 179] width 113 height 21
type input "0339844014"
click at [135, 204] on div "0339844014 - Bao" at bounding box center [120, 205] width 96 height 14
type input "quan binh tan"
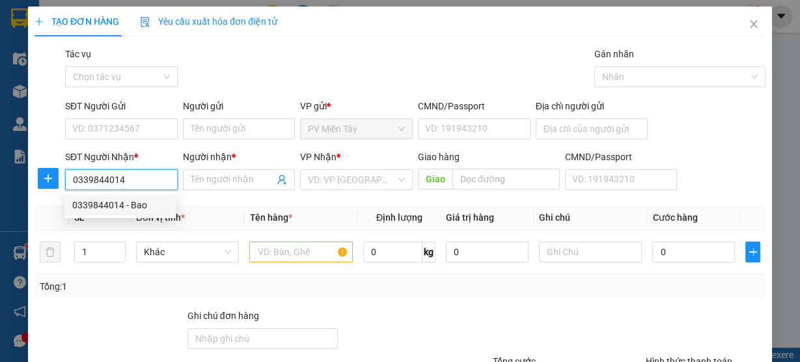
type input "Bao"
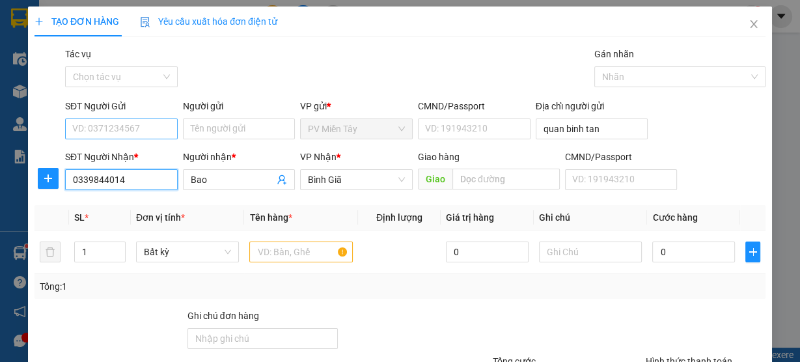
type input "0339844014"
click at [121, 133] on input "SĐT Người Gửi" at bounding box center [121, 129] width 113 height 21
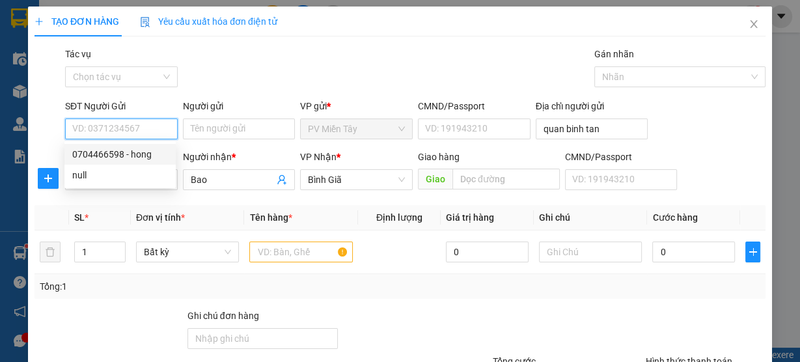
click at [130, 156] on div "0704466598 - hong" at bounding box center [120, 154] width 96 height 14
type input "0704466598"
type input "hong"
type input "056095003084"
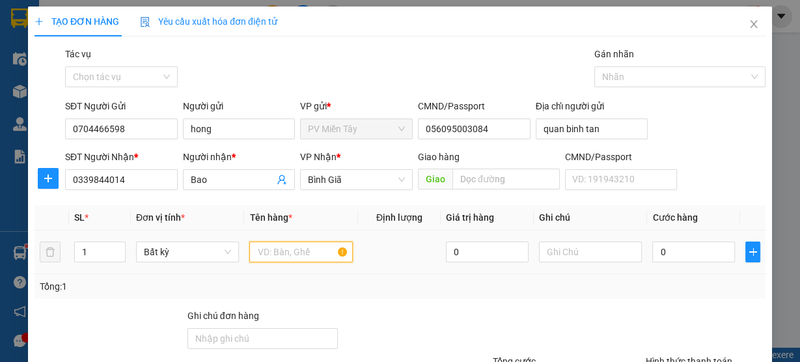
click at [273, 257] on input "text" at bounding box center [301, 252] width 104 height 21
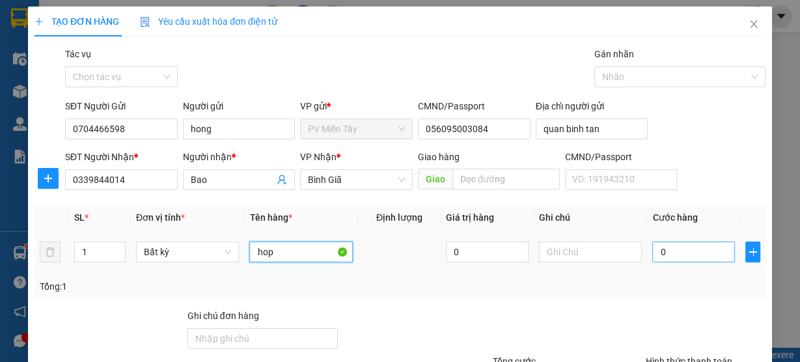
type input "hop"
click at [654, 243] on input "0" at bounding box center [693, 252] width 83 height 21
type input "4"
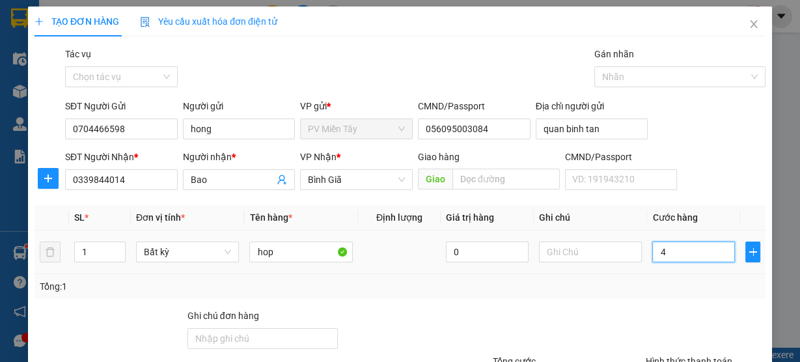
type input "40"
type input "40.000"
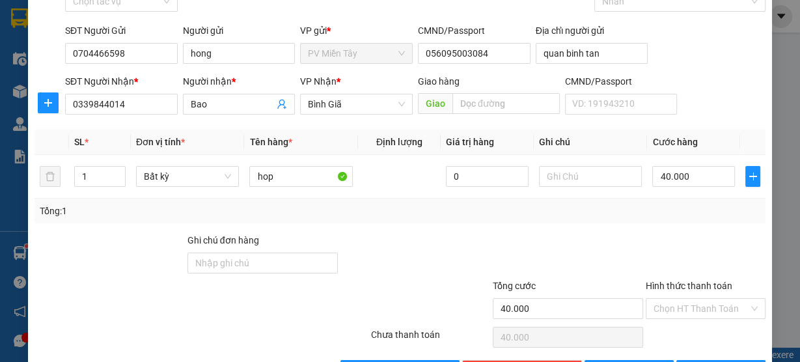
scroll to position [89, 0]
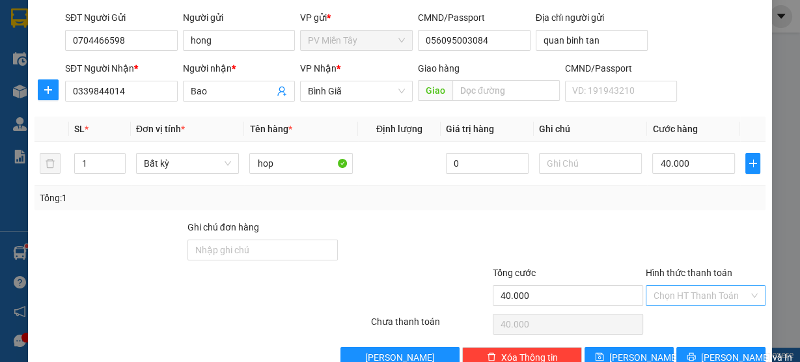
click at [715, 292] on input "Hình thức thanh toán" at bounding box center [701, 296] width 95 height 20
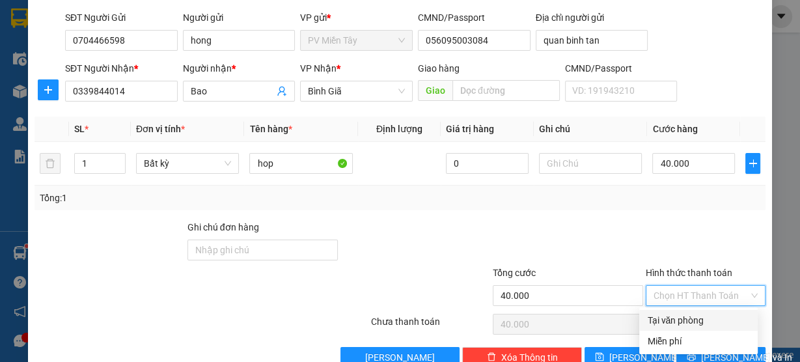
drag, startPoint x: 697, startPoint y: 318, endPoint x: 706, endPoint y: 316, distance: 9.9
click at [697, 319] on div "Tại văn phòng" at bounding box center [698, 320] width 103 height 14
type input "0"
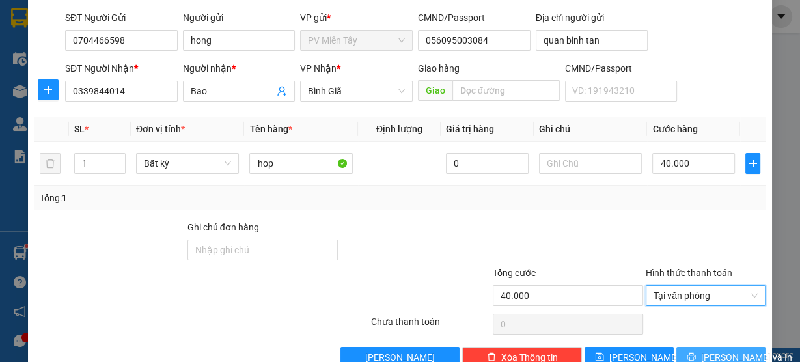
click at [718, 352] on span "[PERSON_NAME] và In" at bounding box center [746, 357] width 91 height 14
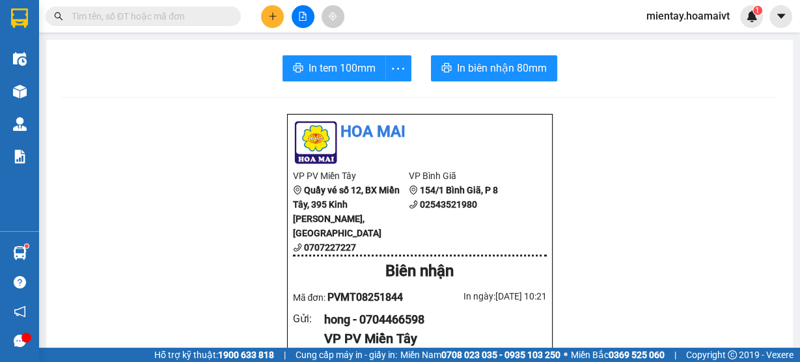
click at [718, 352] on div "Hỗ trợ kỹ thuật: 1900 633 818 | Cung cấp máy in - giấy in: [GEOGRAPHIC_DATA] 07…" at bounding box center [397, 355] width 794 height 14
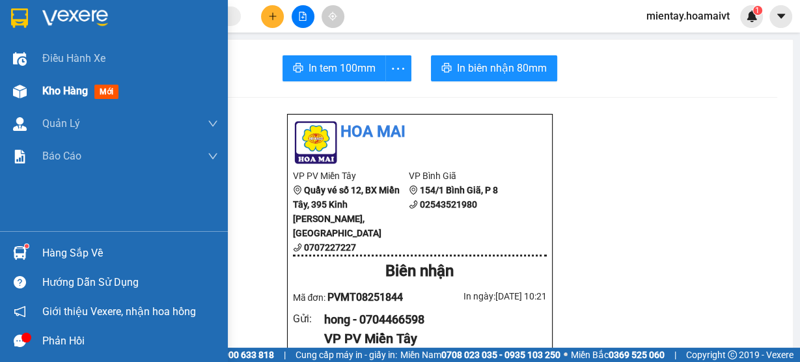
click at [57, 94] on span "Kho hàng" at bounding box center [65, 91] width 46 height 12
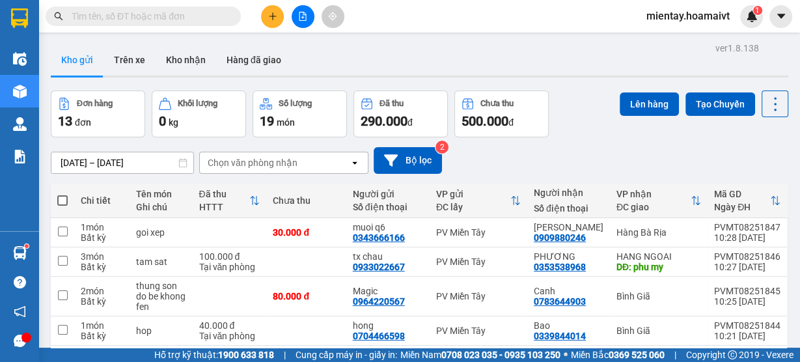
click at [245, 164] on div "Chọn văn phòng nhận" at bounding box center [253, 162] width 90 height 13
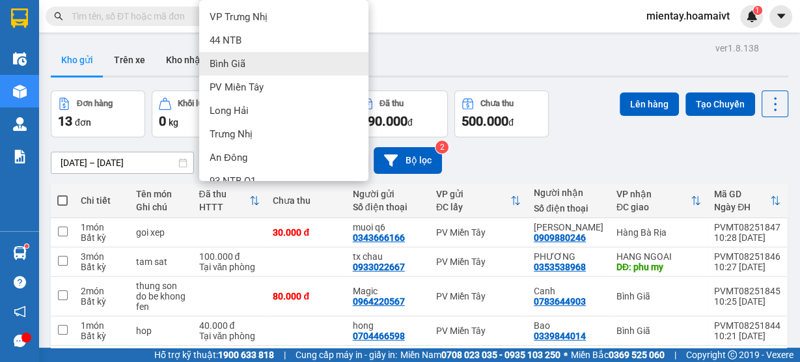
click at [315, 66] on div "Bình Giã" at bounding box center [283, 63] width 169 height 23
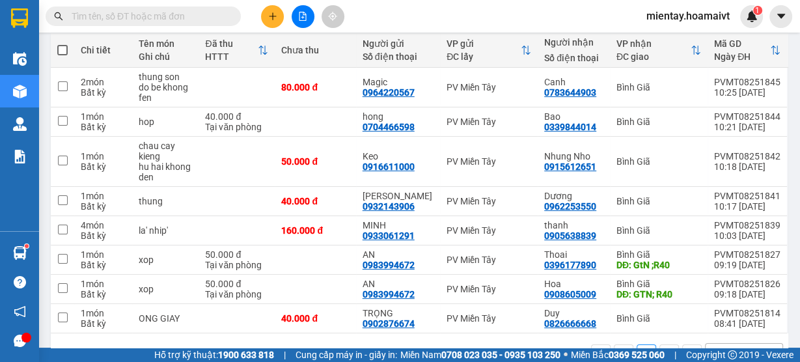
scroll to position [169, 0]
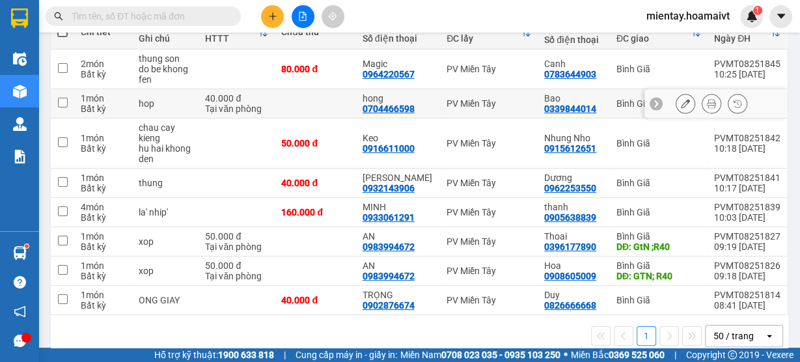
click at [298, 100] on td at bounding box center [315, 103] width 81 height 29
checkbox input "true"
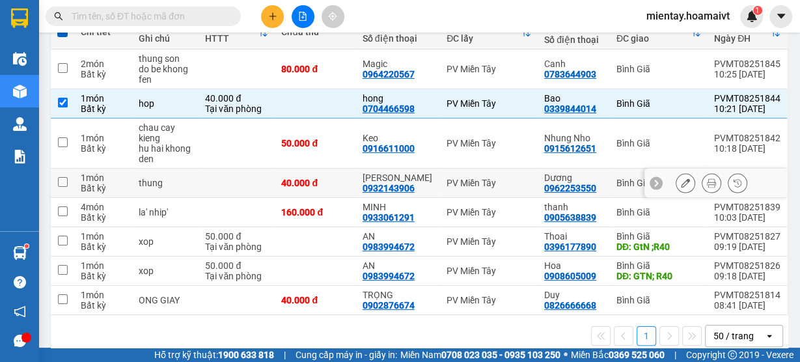
click at [233, 190] on td at bounding box center [237, 183] width 76 height 29
checkbox input "true"
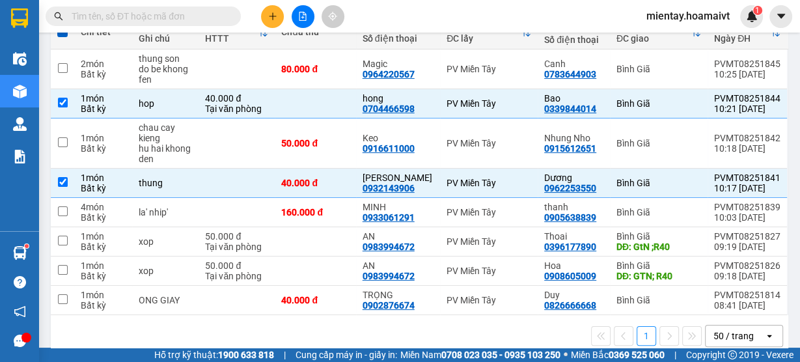
scroll to position [12, 0]
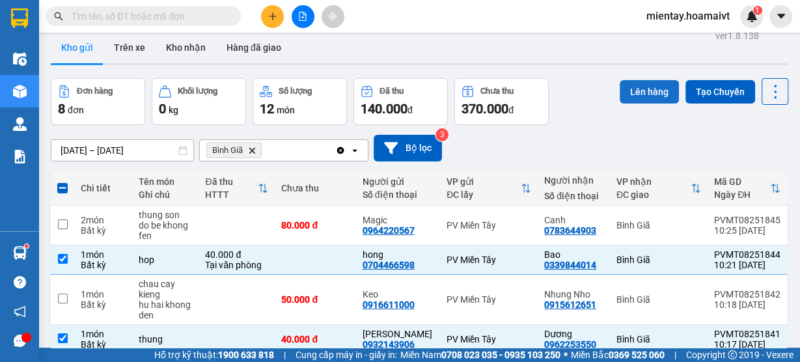
click at [638, 91] on button "Lên hàng" at bounding box center [649, 91] width 59 height 23
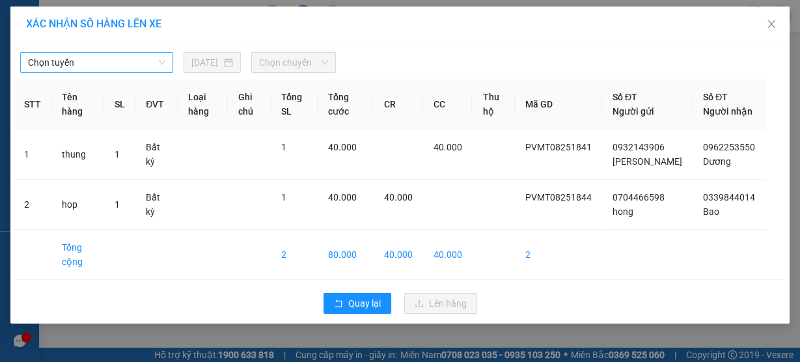
click at [66, 64] on span "Chọn tuyến" at bounding box center [96, 63] width 137 height 20
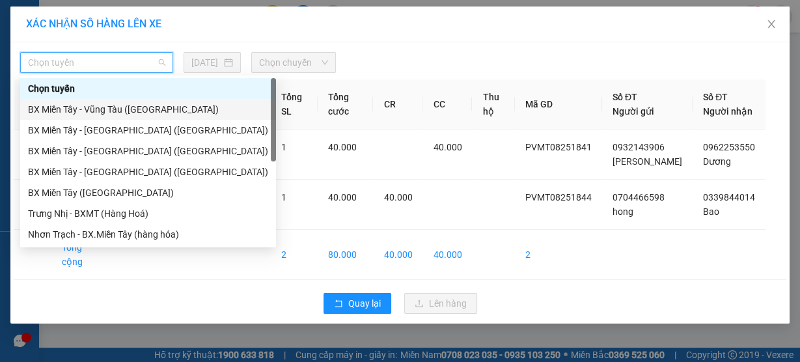
click at [109, 112] on div "BX Miền Tây - Vũng Tàu ([GEOGRAPHIC_DATA])" at bounding box center [148, 109] width 240 height 14
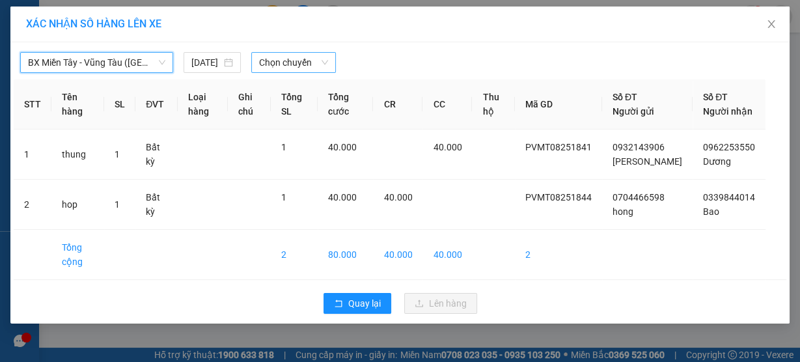
click at [297, 63] on span "Chọn chuyến" at bounding box center [293, 63] width 69 height 20
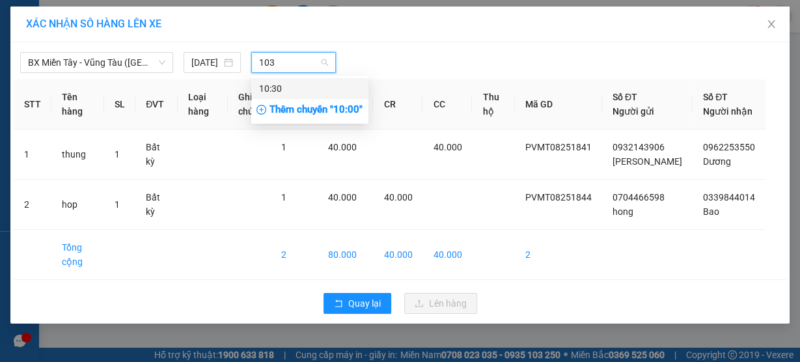
type input "1030"
click at [314, 79] on div "10:30" at bounding box center [309, 88] width 117 height 21
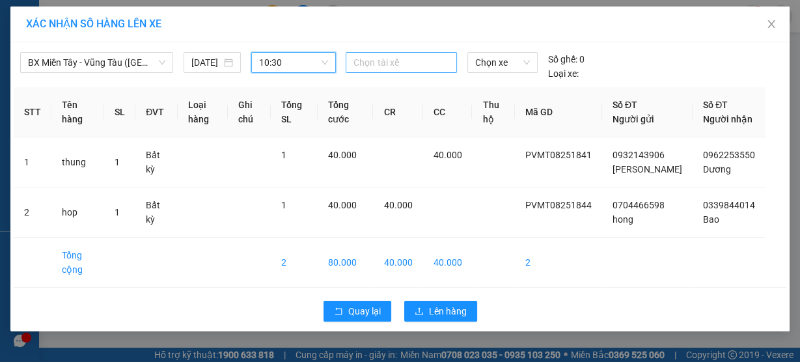
click at [376, 67] on div at bounding box center [401, 63] width 104 height 16
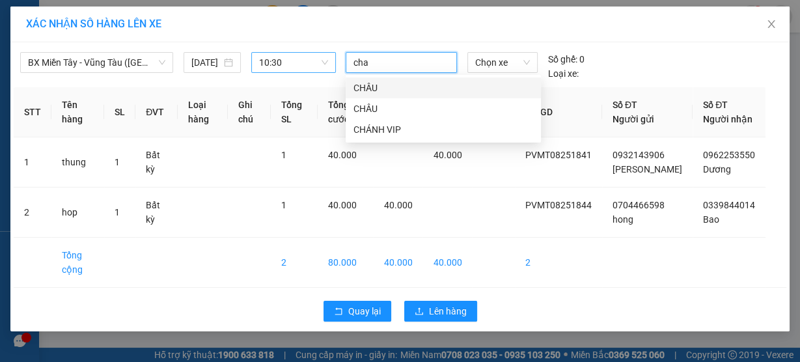
type input "chau"
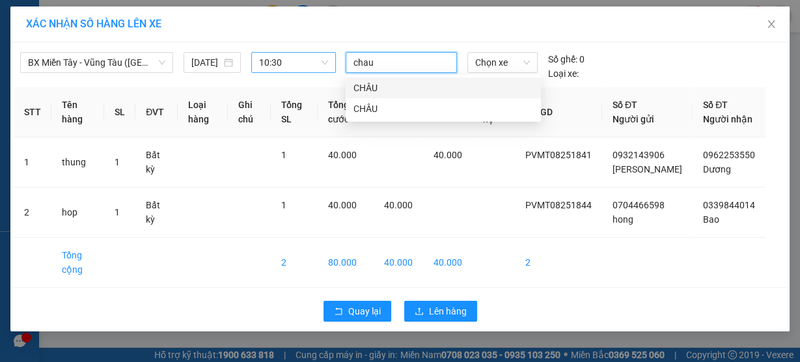
click at [377, 87] on div "CHÂU" at bounding box center [444, 88] width 180 height 14
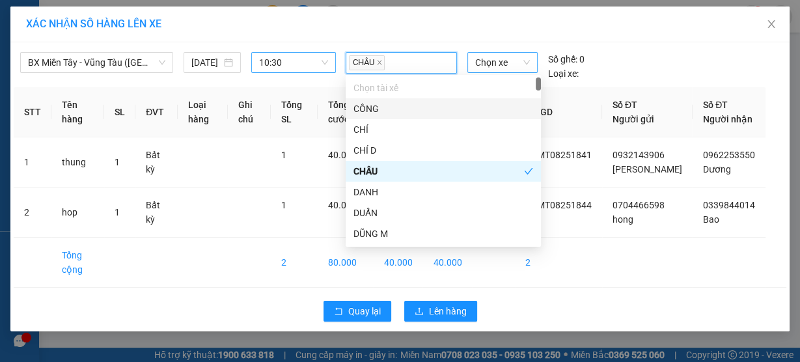
click at [495, 61] on span "Chọn xe" at bounding box center [502, 63] width 55 height 20
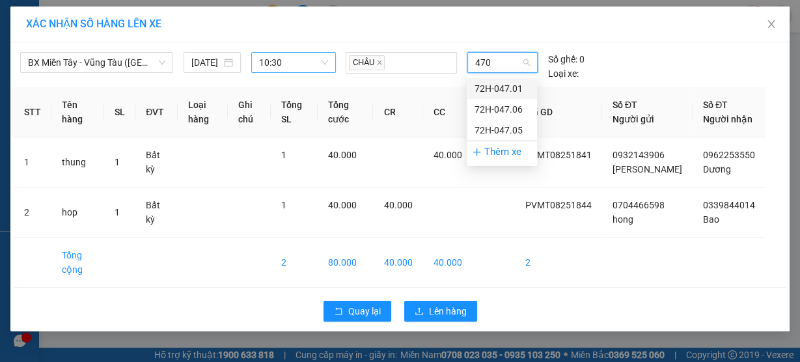
type input "4705"
click at [488, 83] on div "72H-047.05" at bounding box center [502, 88] width 55 height 14
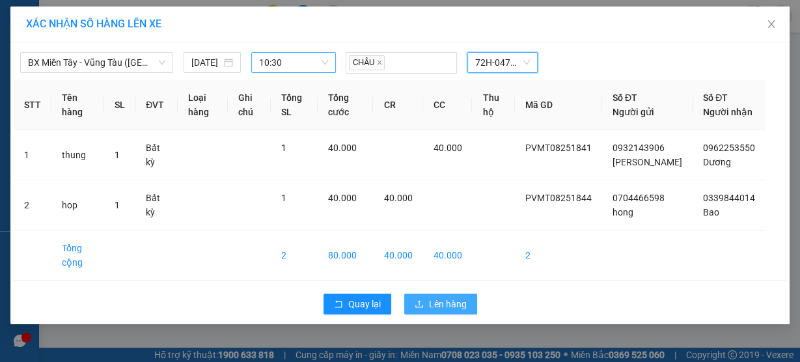
click at [451, 311] on span "Lên hàng" at bounding box center [448, 304] width 38 height 14
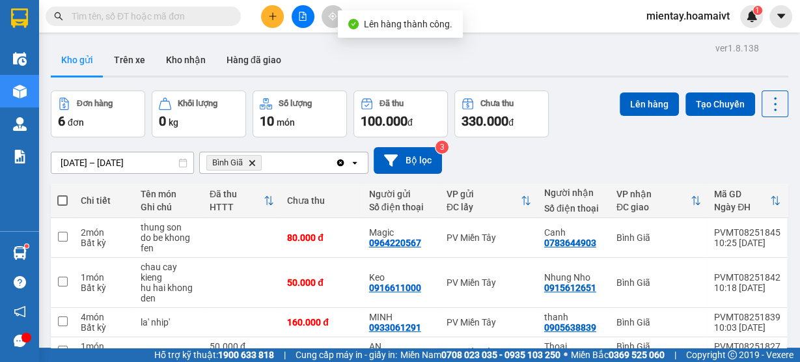
click at [250, 160] on icon "Delete" at bounding box center [252, 163] width 8 height 8
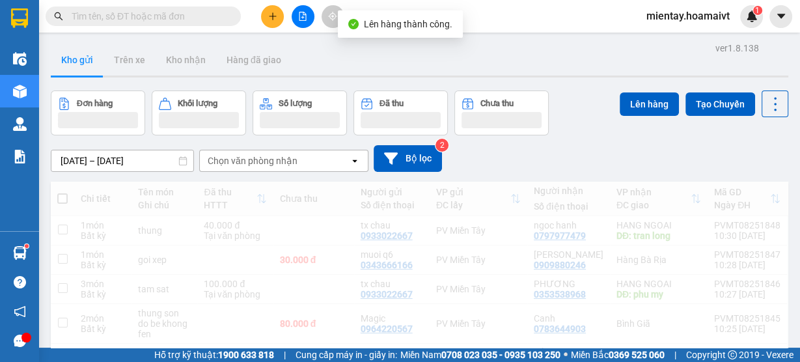
click at [250, 160] on div "Chọn văn phòng nhận" at bounding box center [253, 160] width 90 height 13
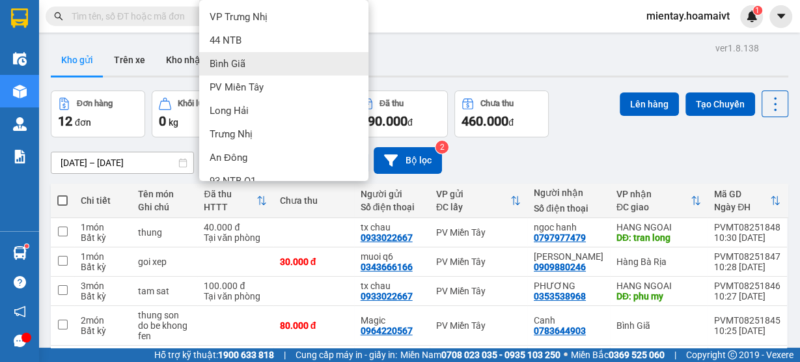
scroll to position [134, 0]
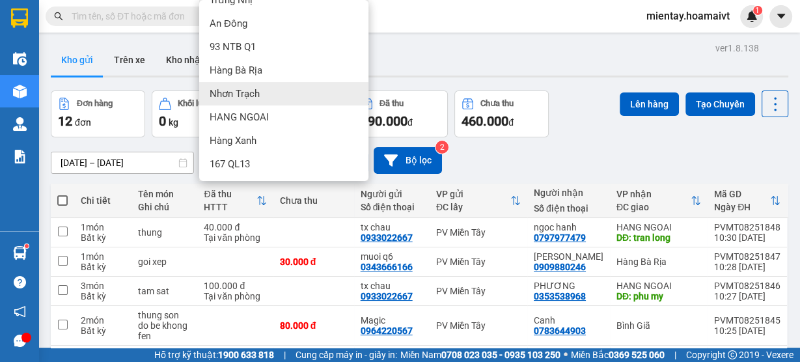
click at [298, 76] on div "Hàng Bà Rịa" at bounding box center [283, 70] width 169 height 23
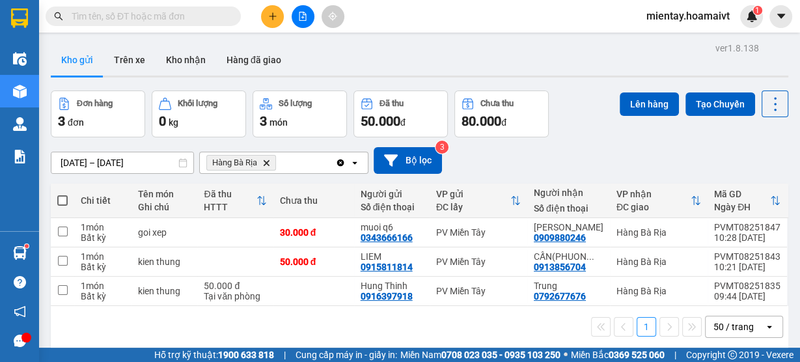
scroll to position [59, 0]
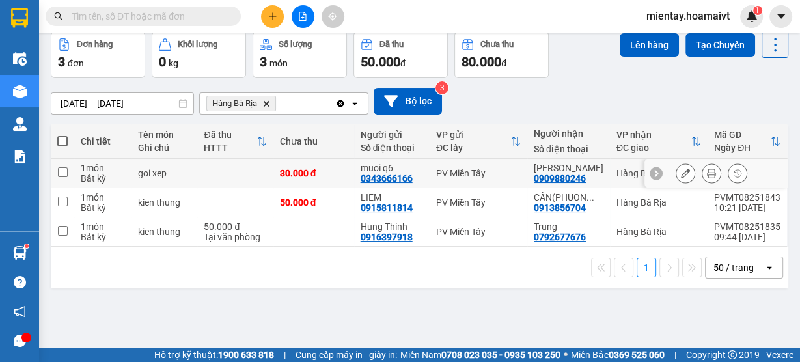
click at [248, 167] on td at bounding box center [235, 173] width 76 height 29
checkbox input "true"
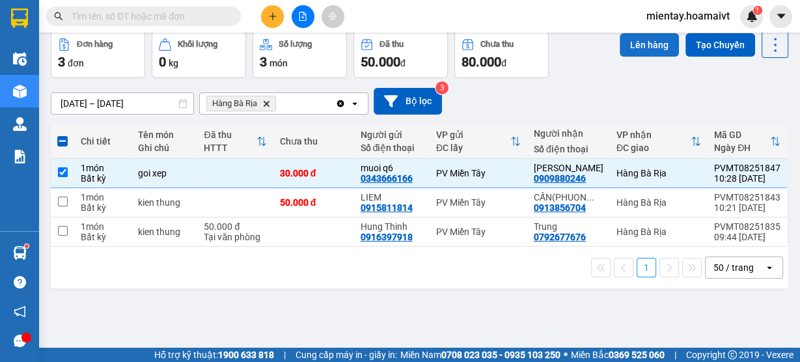
click at [640, 53] on button "Lên hàng" at bounding box center [649, 44] width 59 height 23
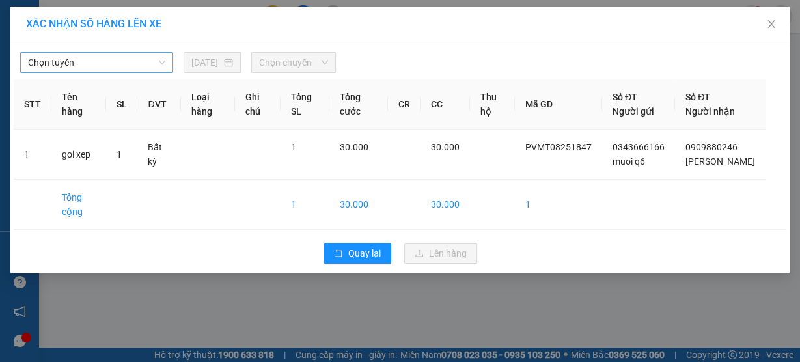
click at [104, 61] on span "Chọn tuyến" at bounding box center [96, 63] width 137 height 20
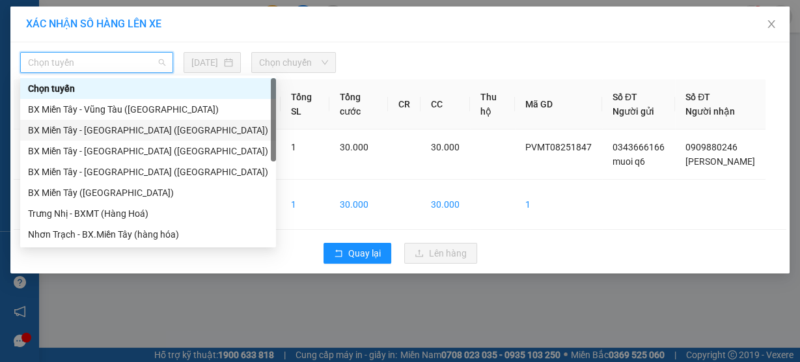
click at [120, 136] on div "BX Miền Tây - [GEOGRAPHIC_DATA] ([GEOGRAPHIC_DATA])" at bounding box center [148, 130] width 240 height 14
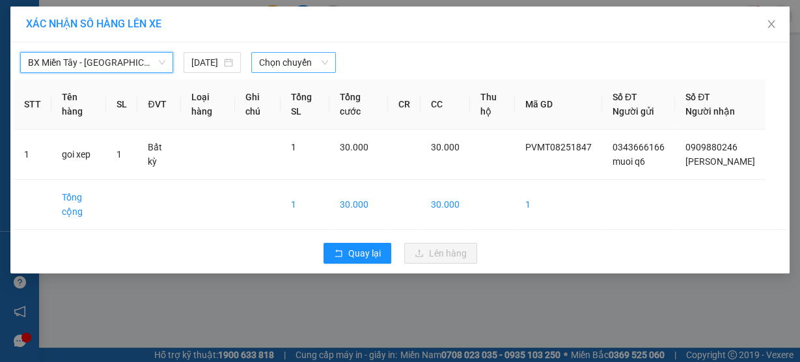
click at [271, 60] on span "Chọn chuyến" at bounding box center [293, 63] width 69 height 20
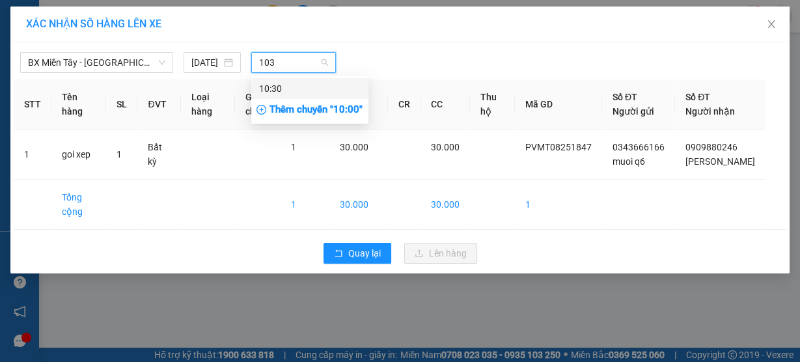
type input "1030"
drag, startPoint x: 293, startPoint y: 90, endPoint x: 313, endPoint y: 90, distance: 19.5
click at [294, 90] on div "10:30" at bounding box center [310, 88] width 102 height 14
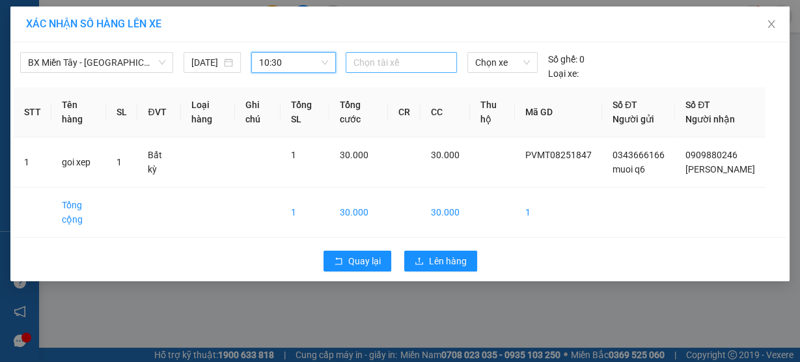
click at [406, 64] on div at bounding box center [401, 63] width 104 height 16
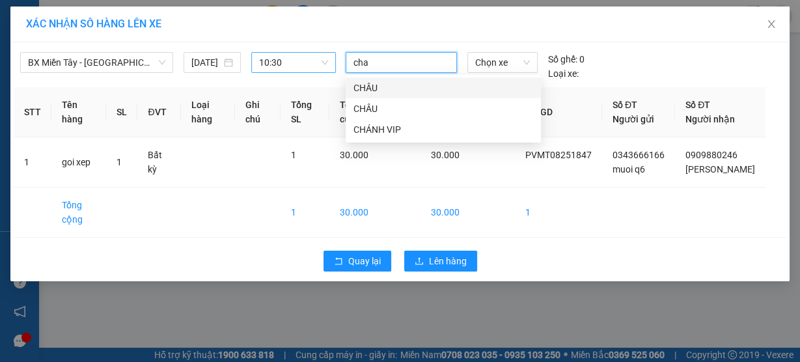
type input "chau"
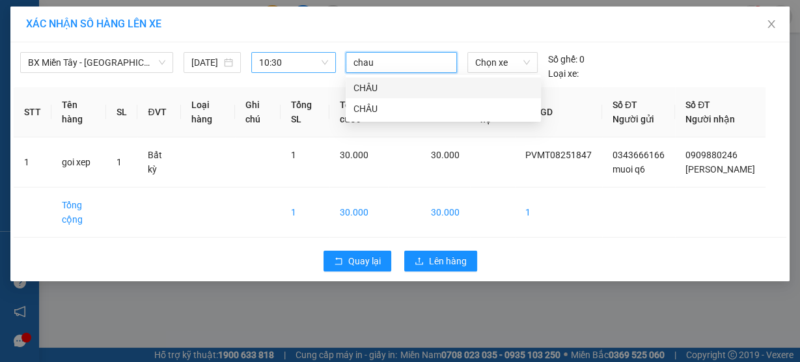
click at [398, 91] on div "CHÂU" at bounding box center [444, 88] width 180 height 14
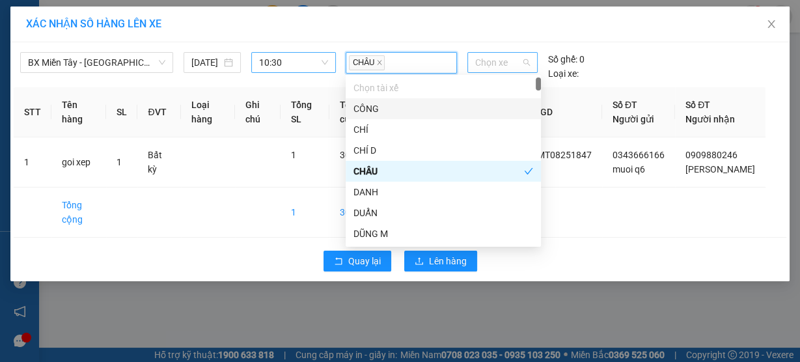
click at [493, 65] on span "Chọn xe" at bounding box center [502, 63] width 55 height 20
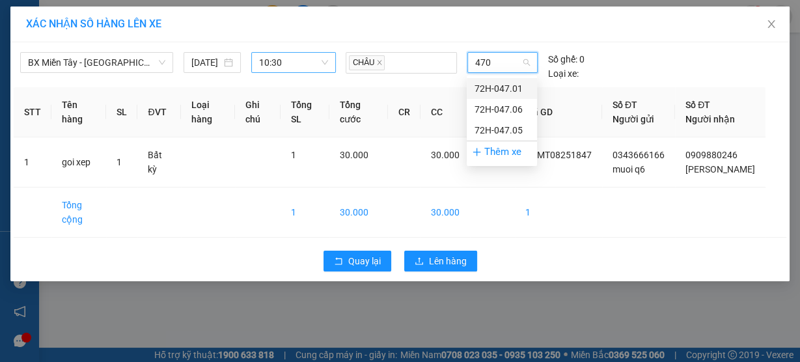
type input "4705"
click at [487, 93] on div "72H-047.05" at bounding box center [502, 88] width 55 height 14
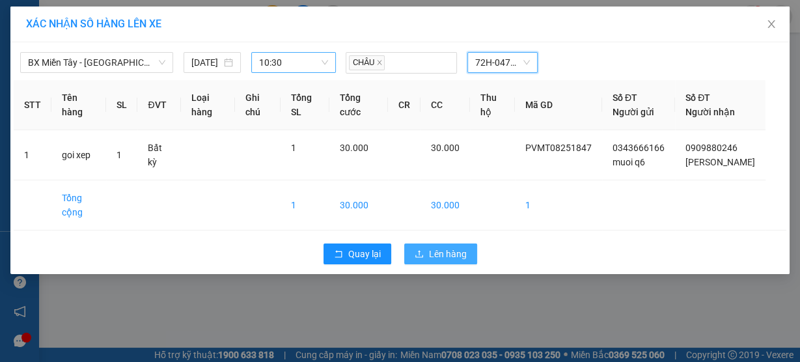
click at [448, 261] on span "Lên hàng" at bounding box center [448, 254] width 38 height 14
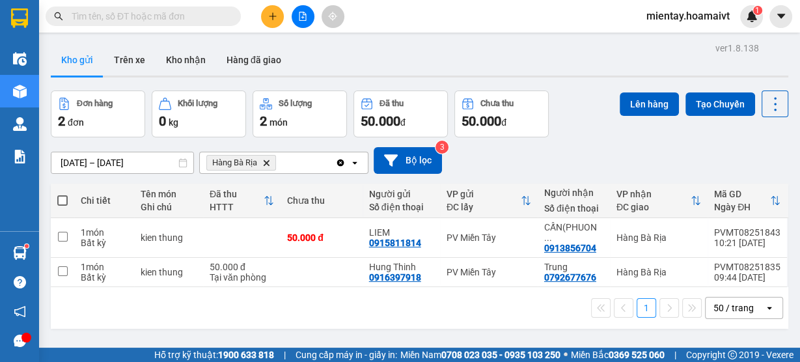
click at [263, 161] on icon "Delete" at bounding box center [266, 163] width 8 height 8
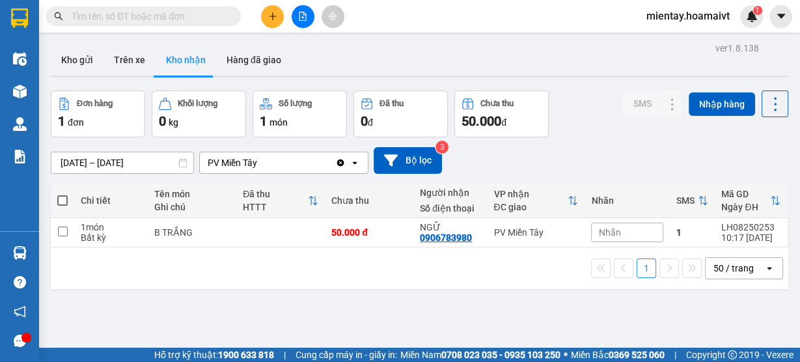
click at [443, 62] on section "Kết quả tìm kiếm ( 0 ) Bộ lọc No Data mientay.hoamaivt 1 Điều hành xe Kho hàng …" at bounding box center [400, 181] width 800 height 362
click at [75, 68] on button "Kho gửi" at bounding box center [77, 59] width 53 height 31
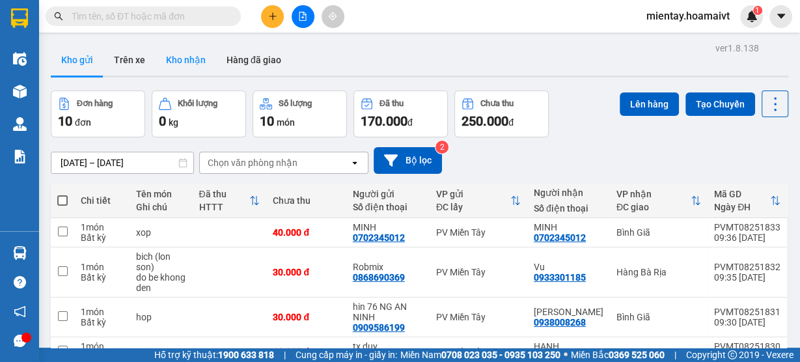
click at [189, 60] on button "Kho nhận" at bounding box center [186, 59] width 61 height 31
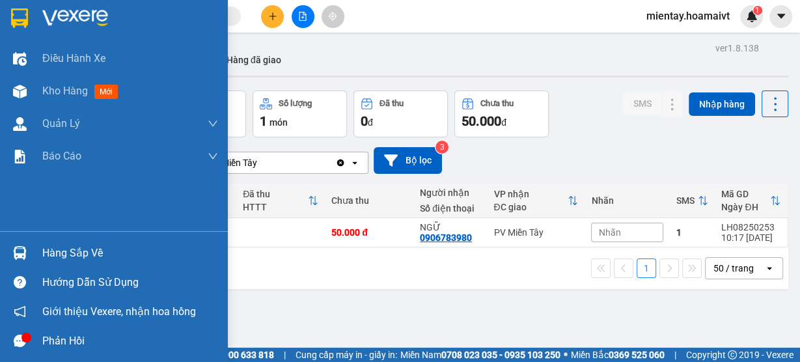
click at [74, 263] on div "Hàng sắp về" at bounding box center [114, 252] width 228 height 29
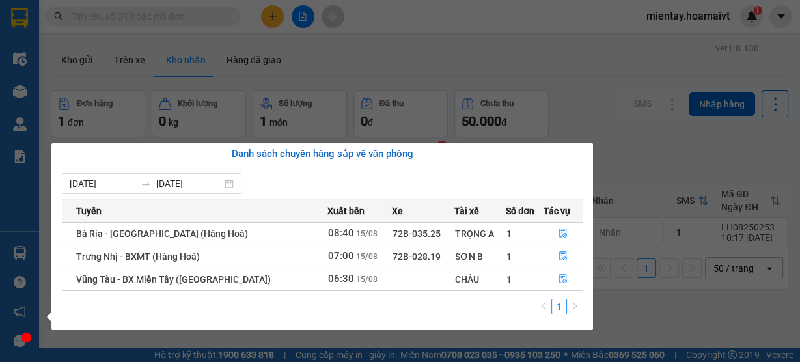
click at [537, 74] on section "Kết quả tìm kiếm ( 0 ) Bộ lọc No Data mientay.hoamaivt 1 Điều hành xe Kho hàng …" at bounding box center [400, 181] width 800 height 362
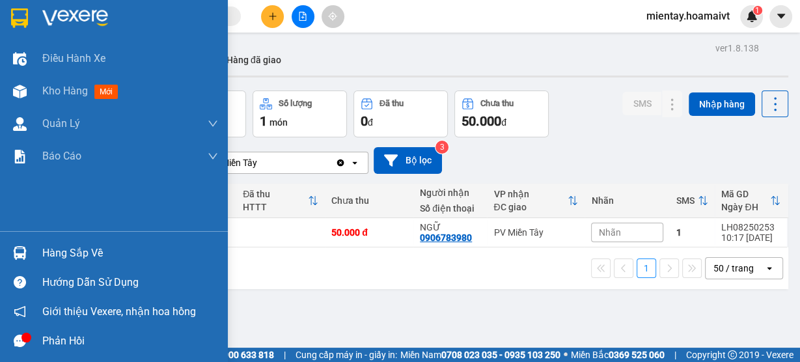
click at [70, 264] on div "Hàng sắp về" at bounding box center [114, 252] width 228 height 29
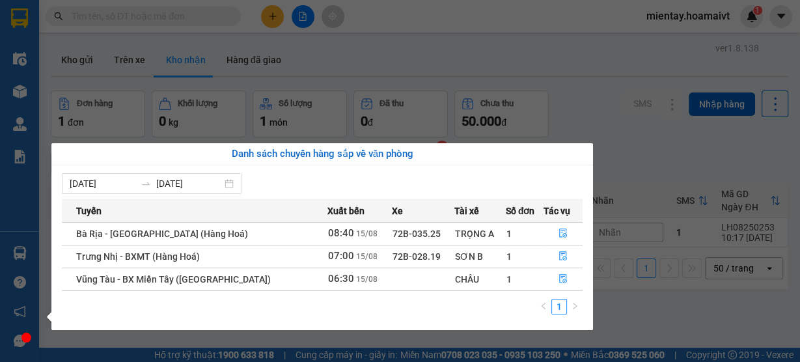
click at [546, 67] on section "Kết quả tìm kiếm ( 0 ) Bộ lọc No Data mientay.hoamaivt 1 Điều hành xe Kho hàng …" at bounding box center [400, 181] width 800 height 362
